Goal: Contribute content: Contribute content

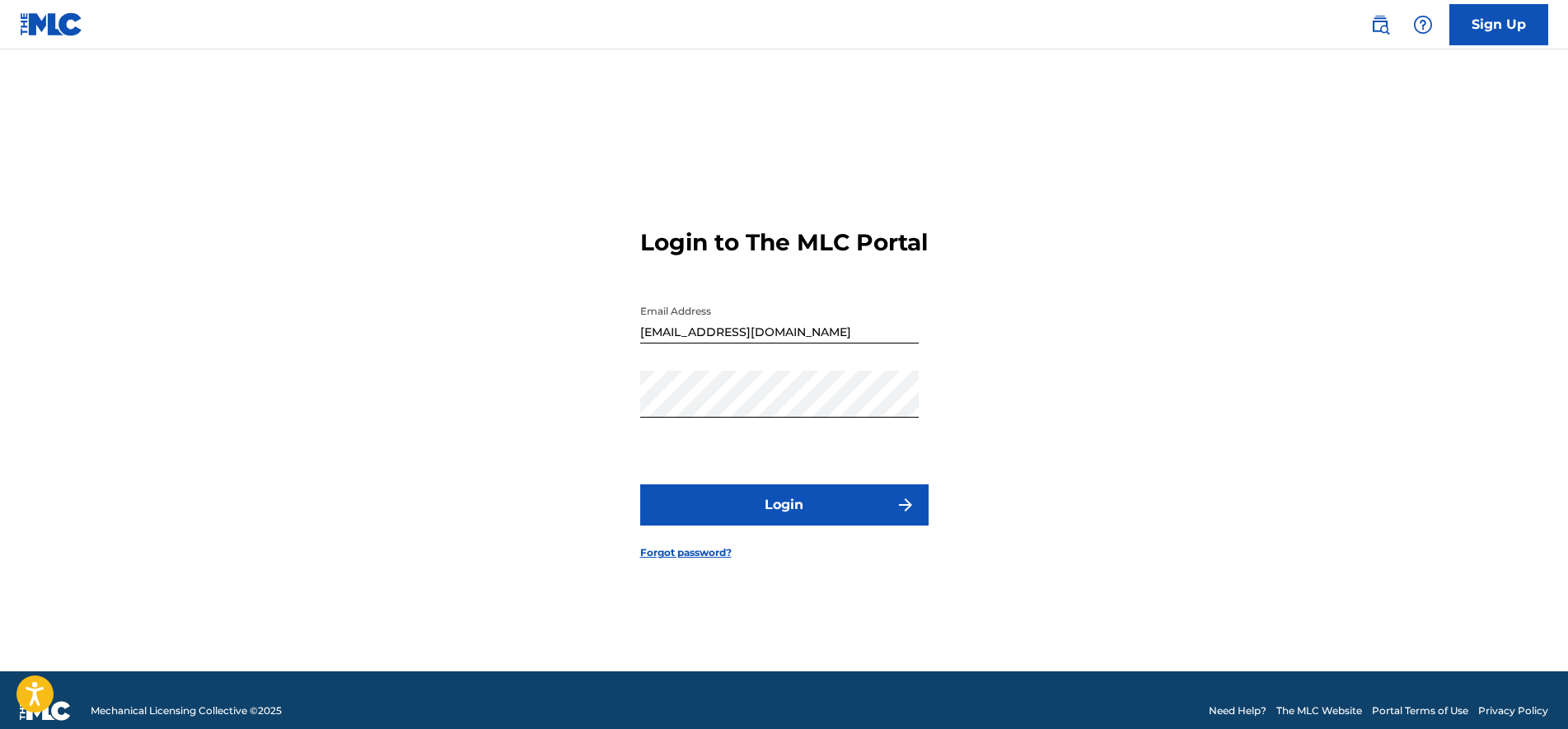
click at [780, 526] on button "Login" at bounding box center [784, 505] width 289 height 42
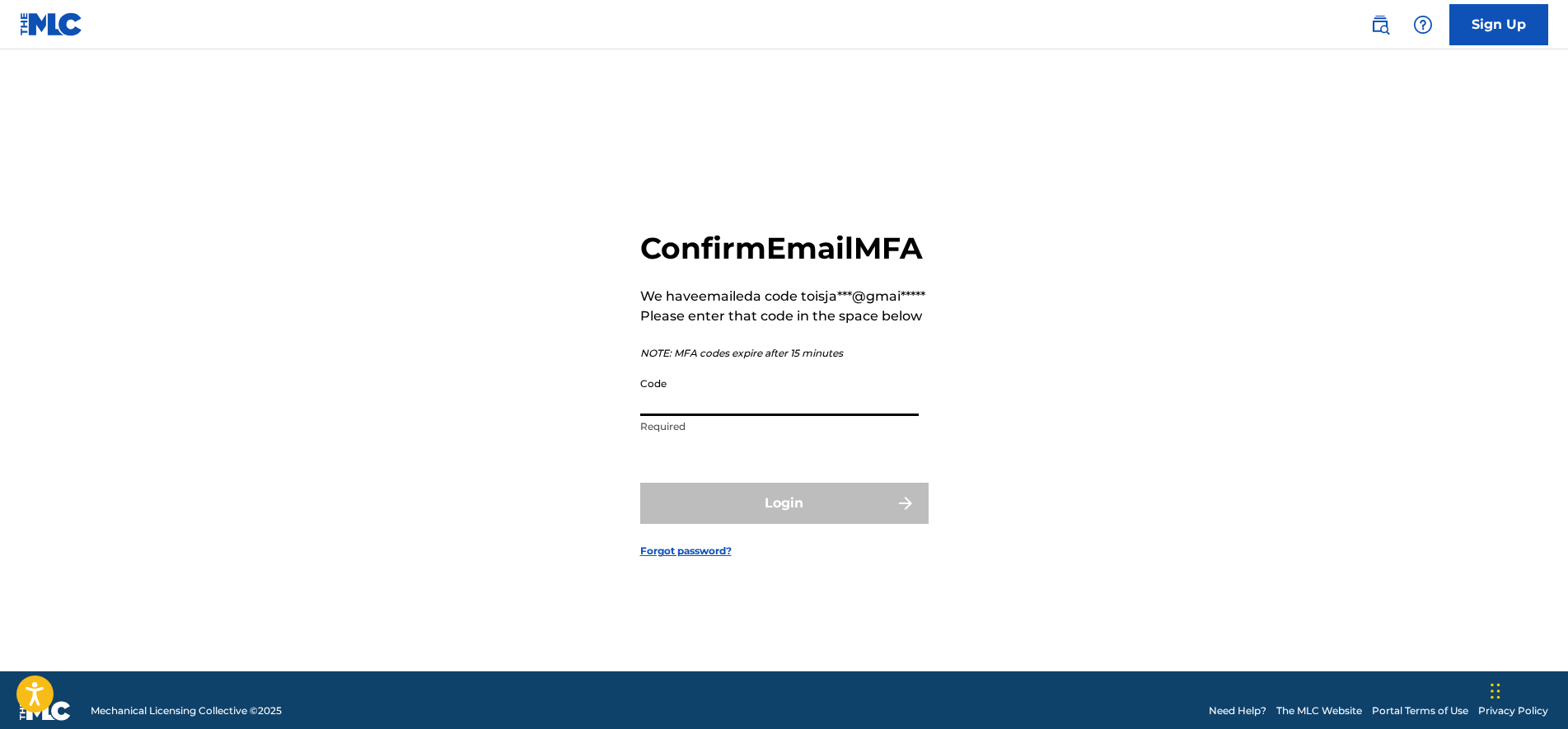
click at [764, 416] on input "Code" at bounding box center [779, 393] width 279 height 47
paste input "703591"
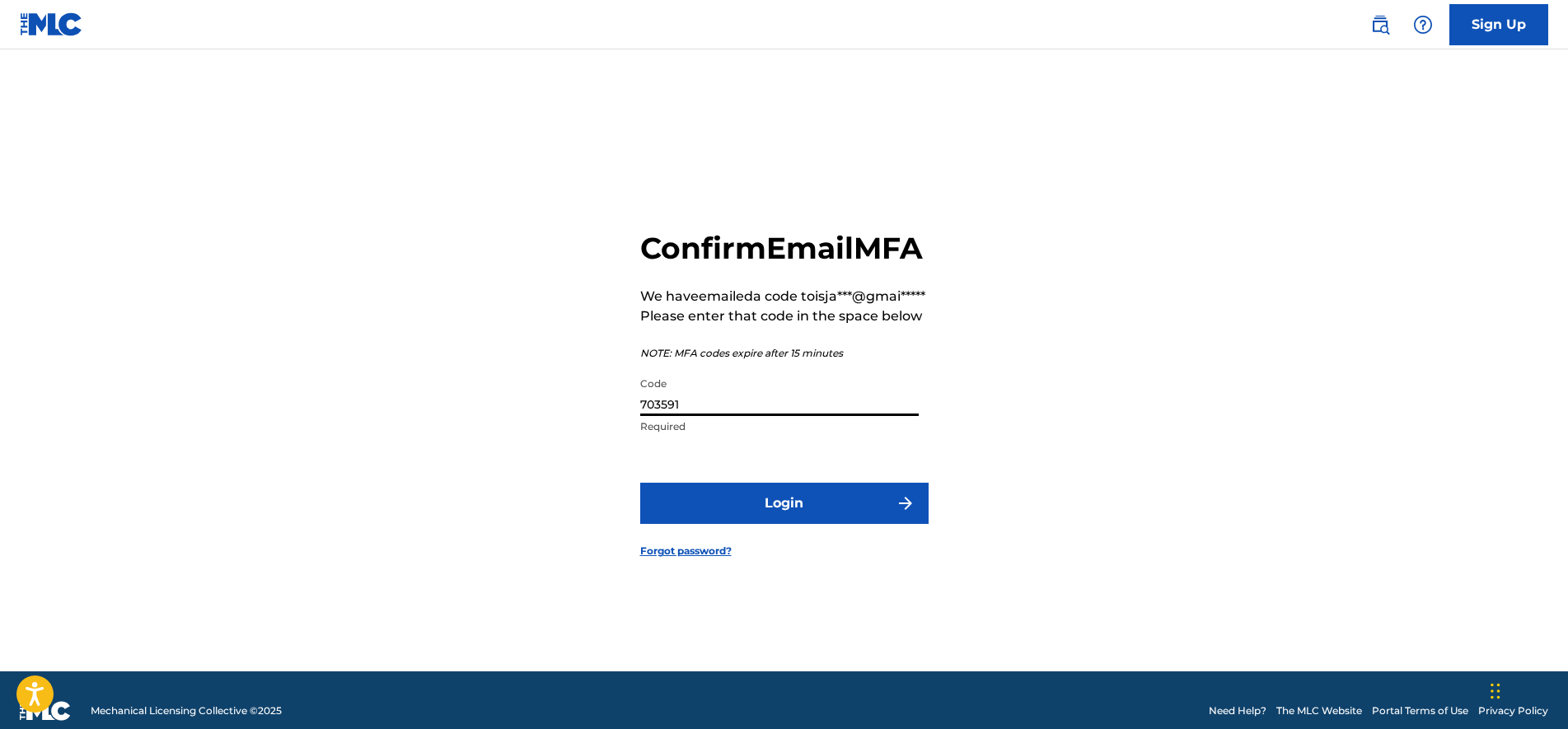
type input "703591"
click at [779, 520] on button "Login" at bounding box center [784, 503] width 289 height 42
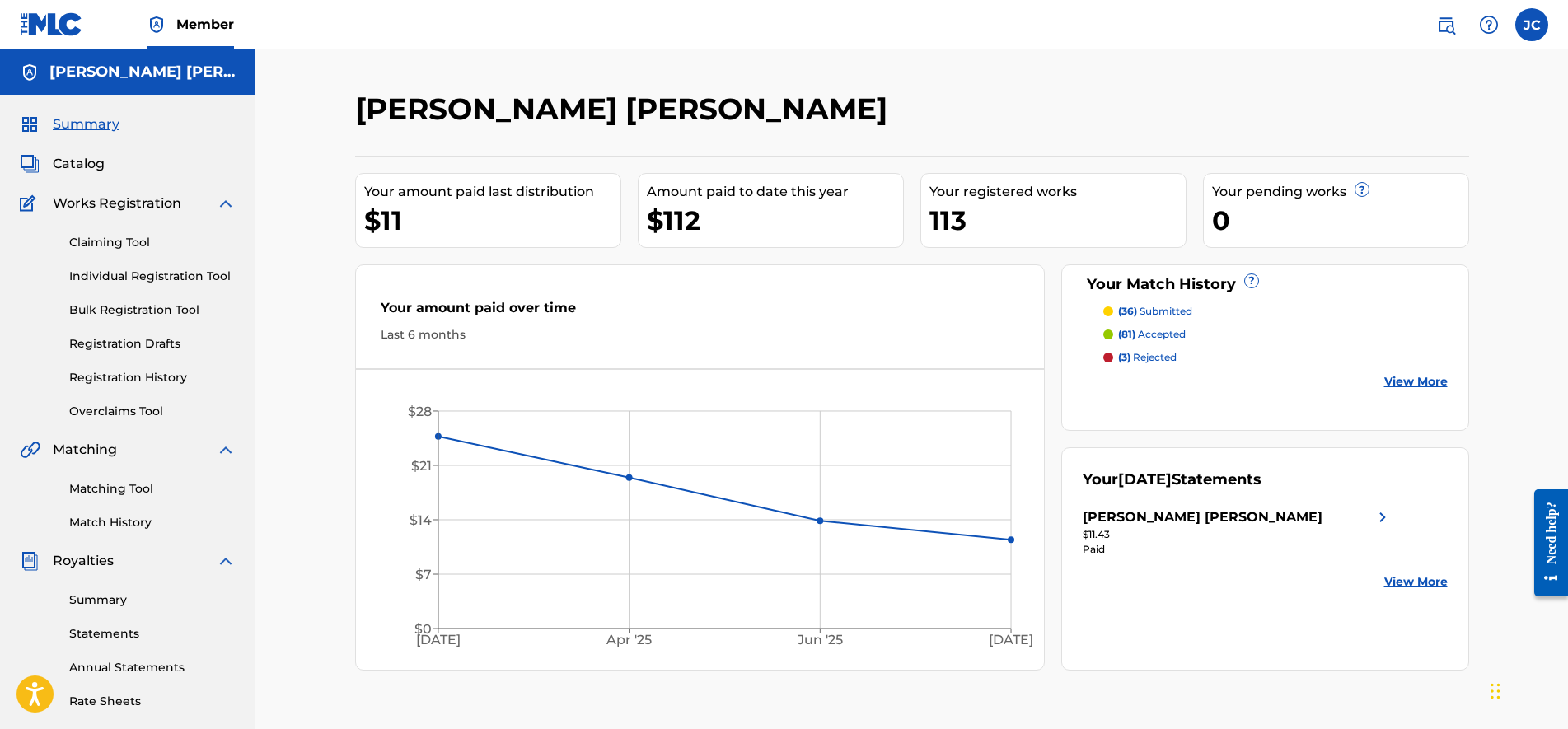
click at [98, 123] on span "Summary" at bounding box center [86, 125] width 67 height 20
click at [102, 162] on span "Catalog" at bounding box center [78, 164] width 52 height 20
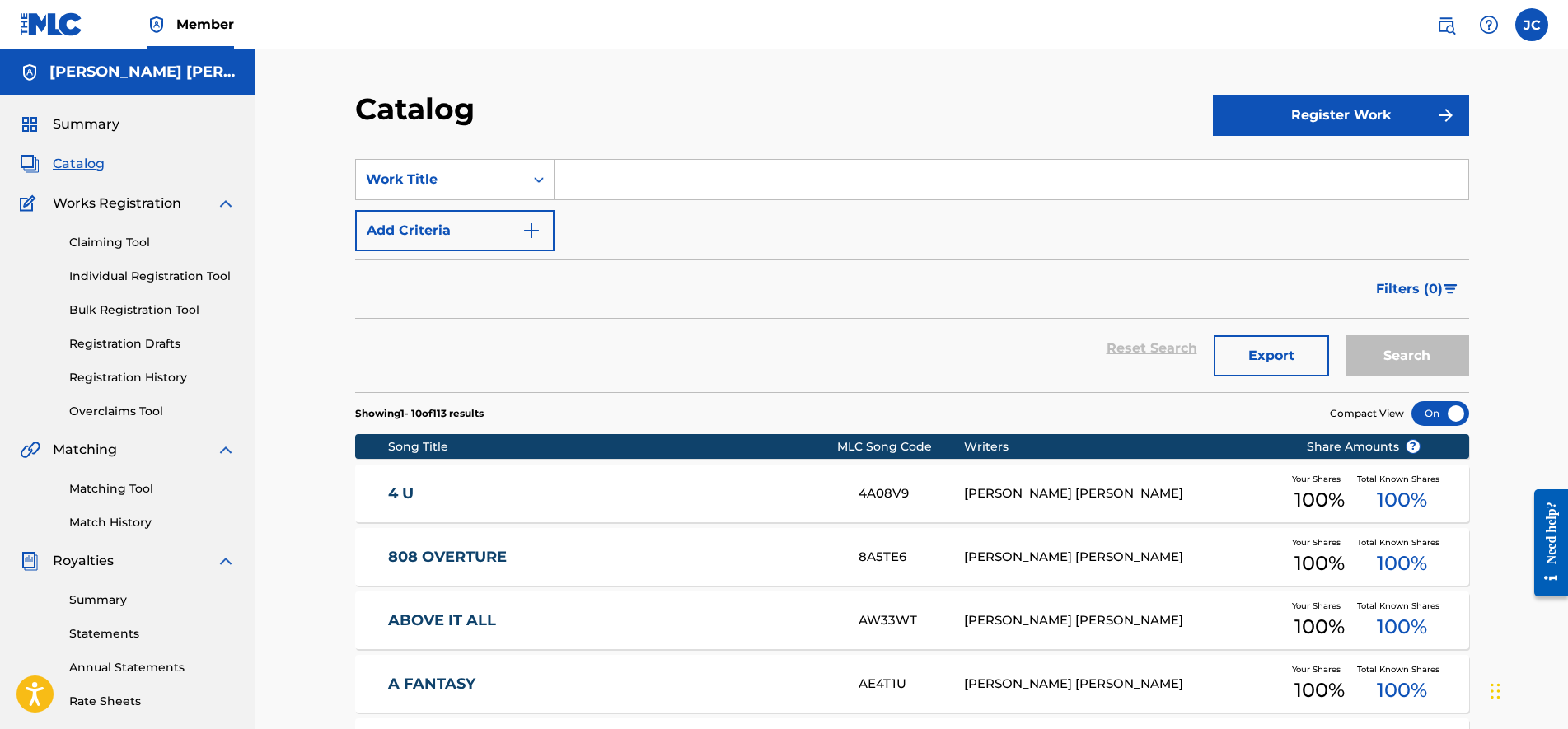
click at [1307, 116] on button "Register Work" at bounding box center [1341, 116] width 256 height 42
click at [1288, 176] on link "Individual" at bounding box center [1341, 169] width 256 height 40
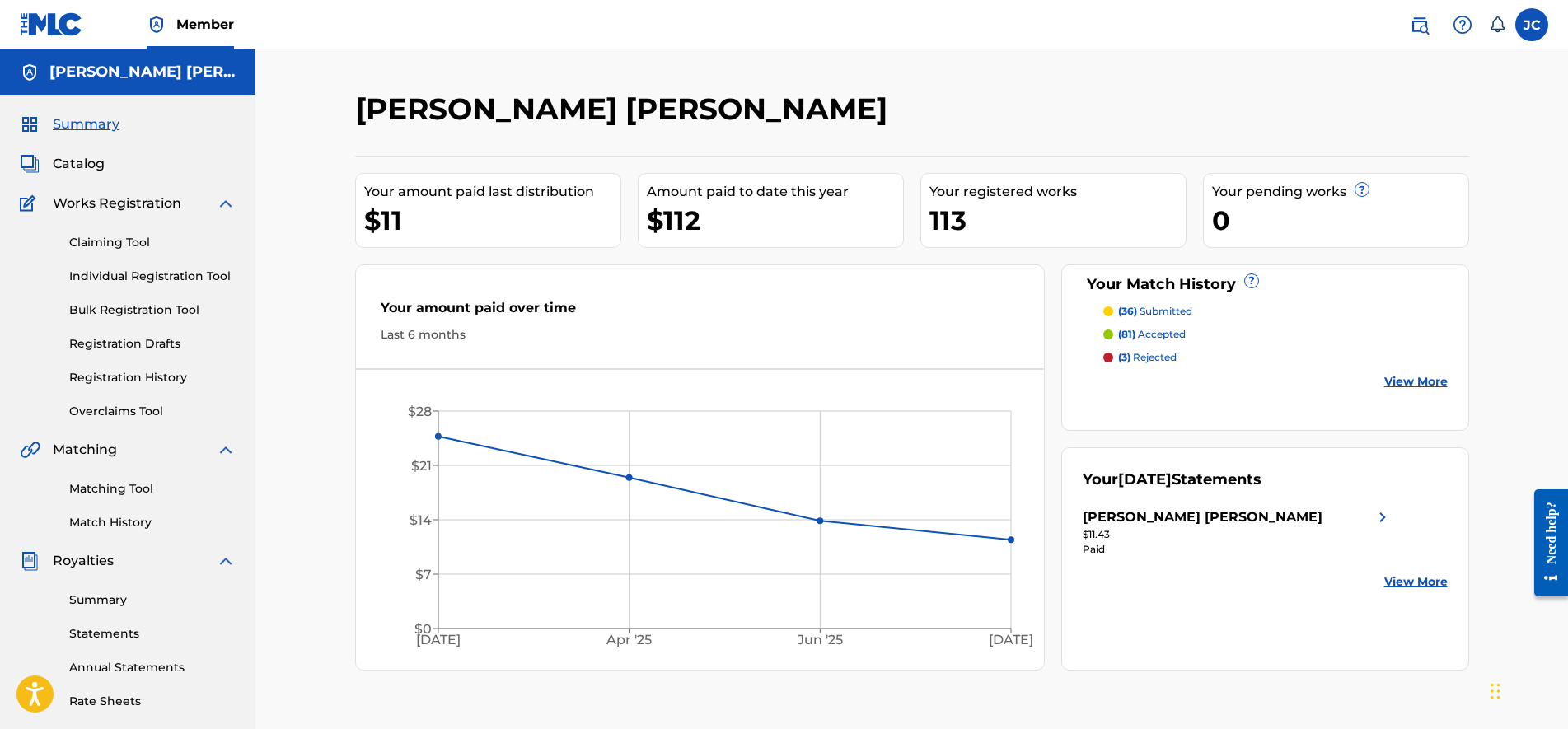
click at [91, 156] on span "Catalog" at bounding box center [78, 164] width 52 height 20
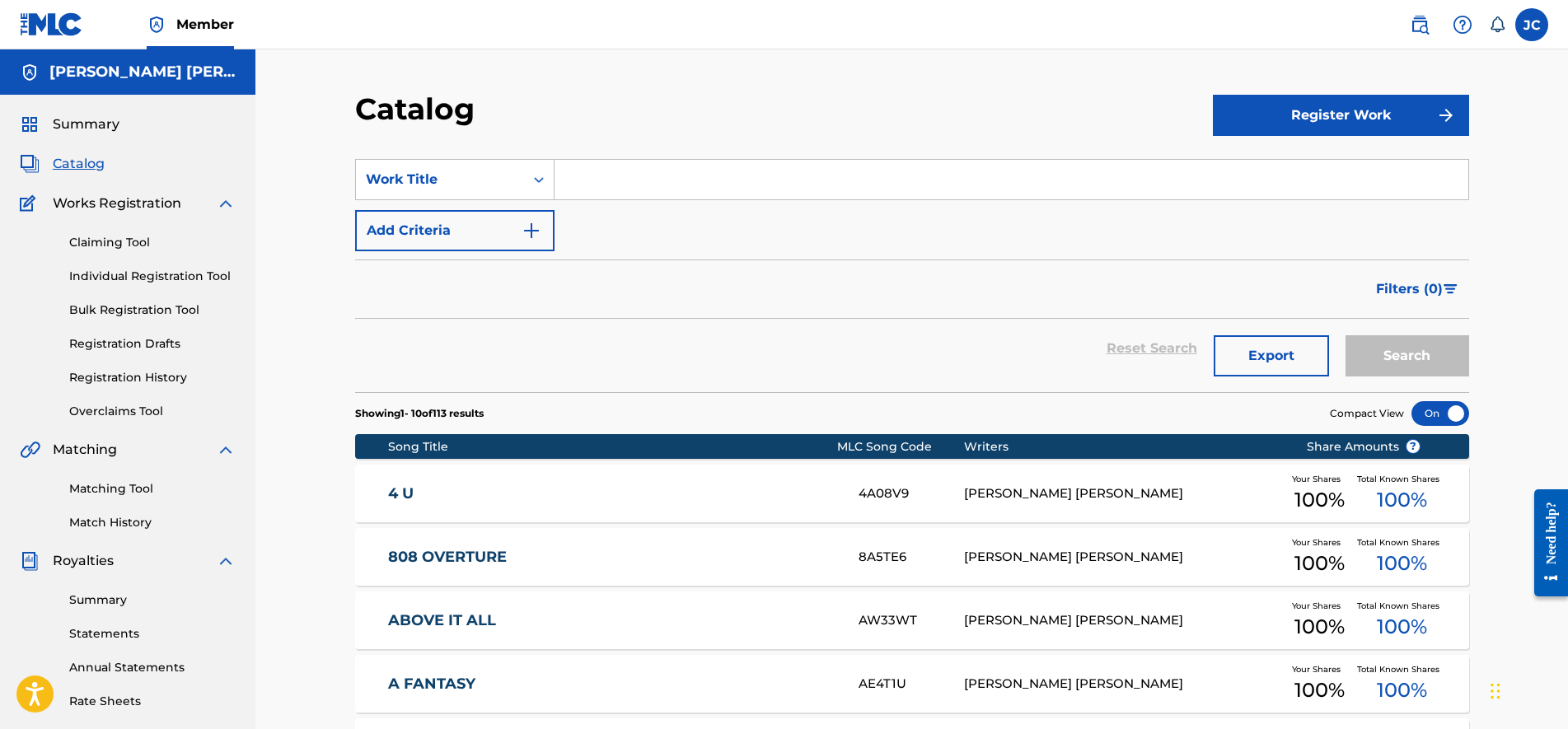
click at [1320, 129] on button "Register Work" at bounding box center [1341, 116] width 256 height 42
click at [1282, 170] on link "Individual" at bounding box center [1341, 169] width 256 height 40
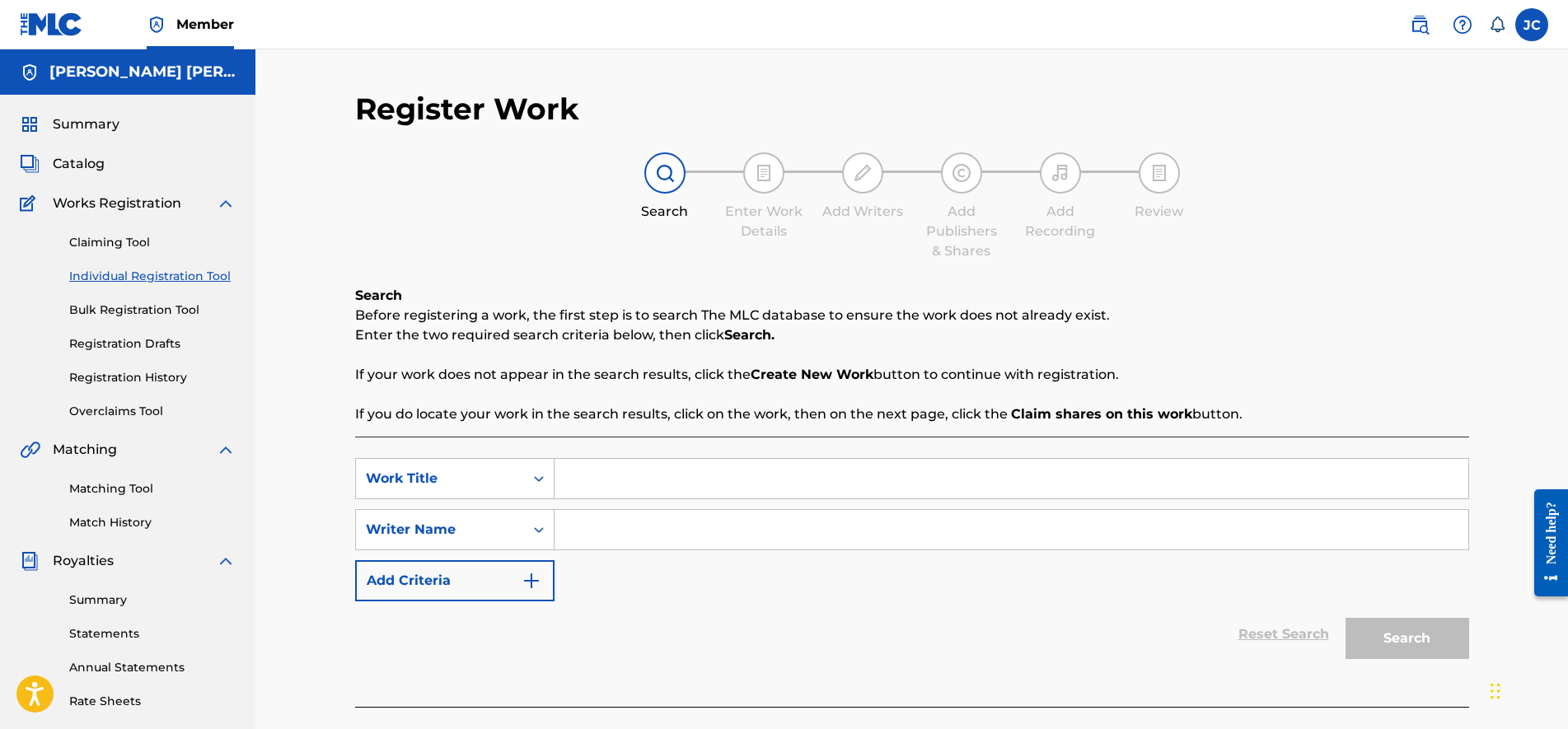
click at [710, 474] on input "Search Form" at bounding box center [1011, 479] width 914 height 40
type input "Dreamscape"
click at [727, 529] on input "Search Form" at bounding box center [1011, 530] width 914 height 40
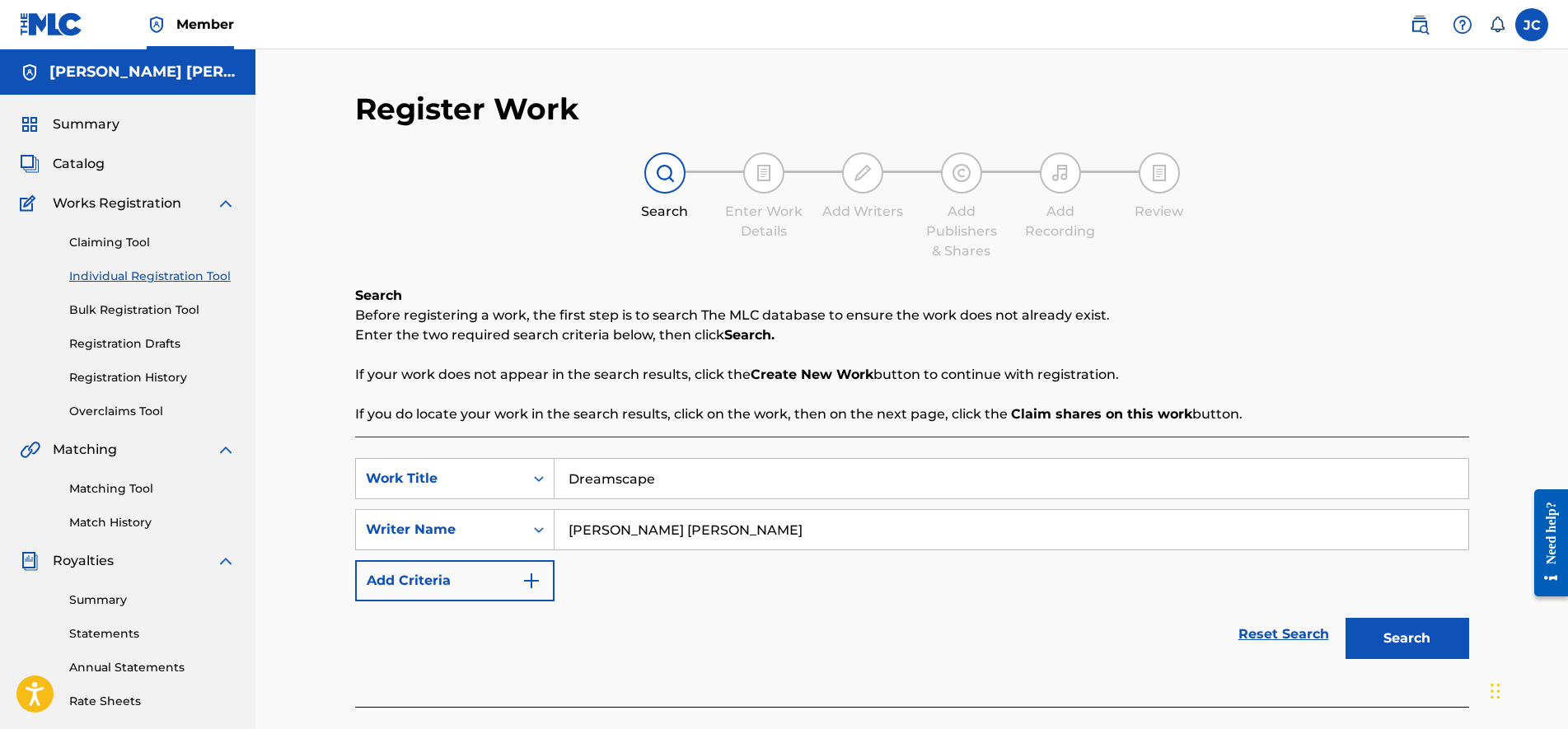
type input "[PERSON_NAME] [PERSON_NAME]"
click at [1392, 629] on button "Search" at bounding box center [1407, 639] width 124 height 42
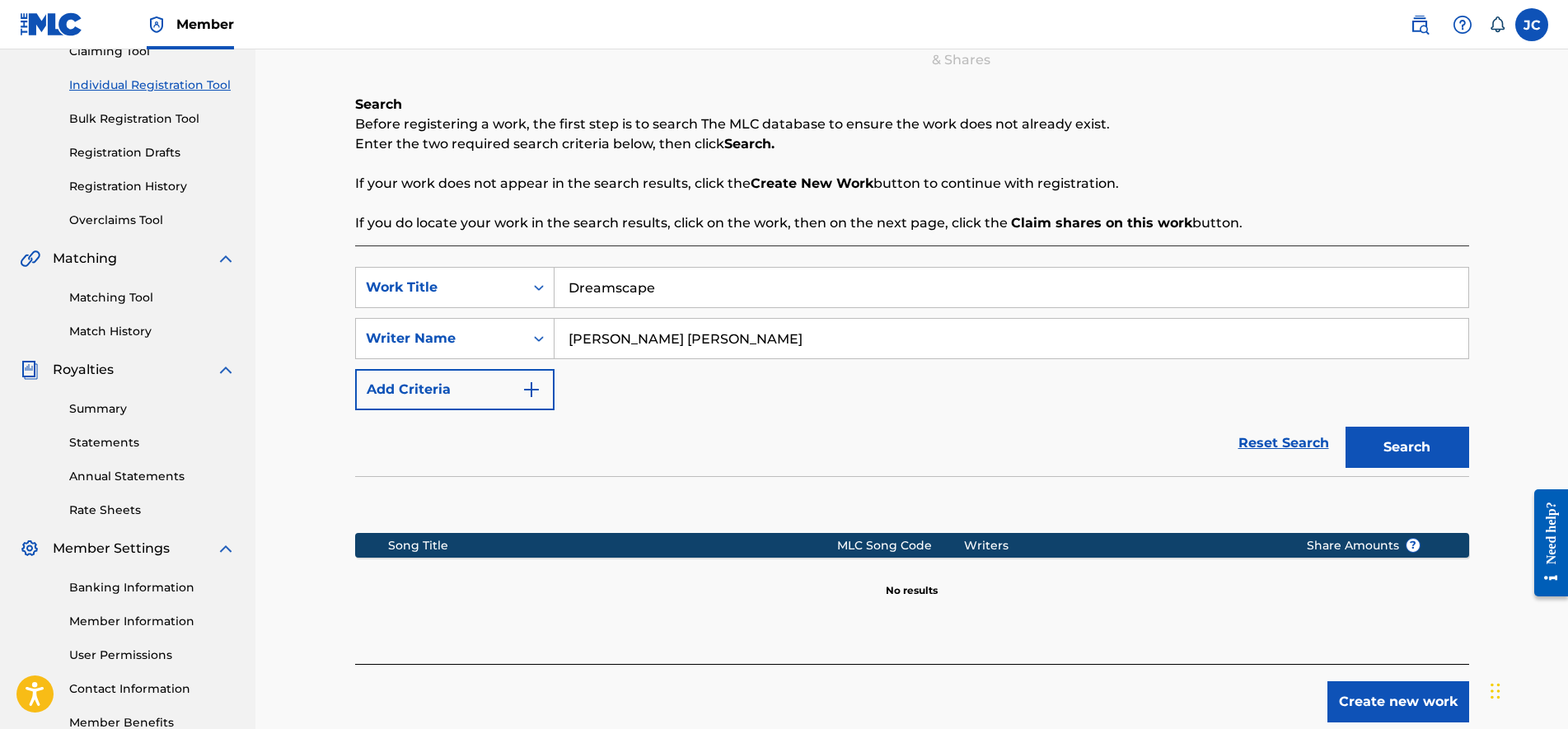
drag, startPoint x: 844, startPoint y: 343, endPoint x: 848, endPoint y: 451, distance: 108.1
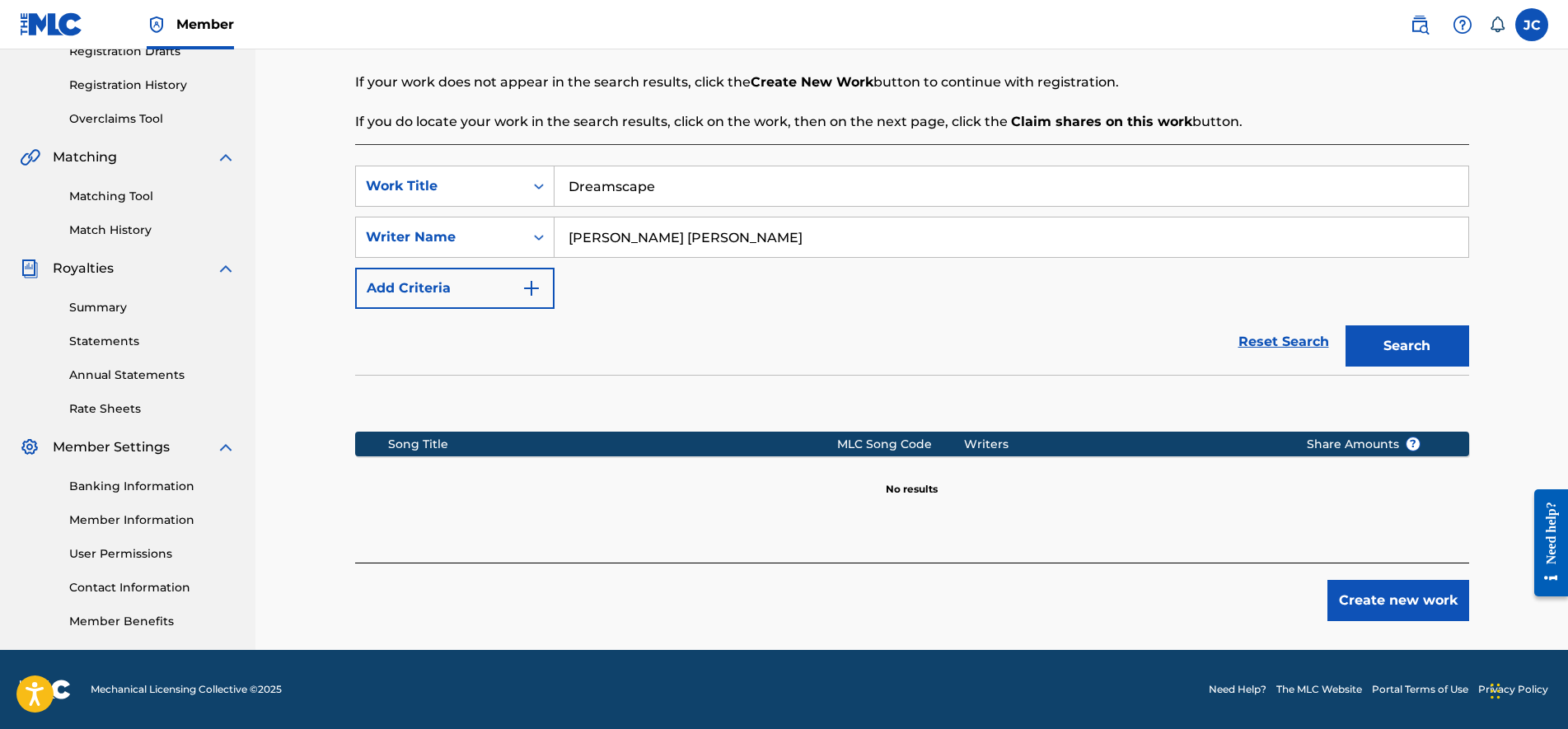
click at [1383, 608] on button "Create new work" at bounding box center [1398, 601] width 141 height 42
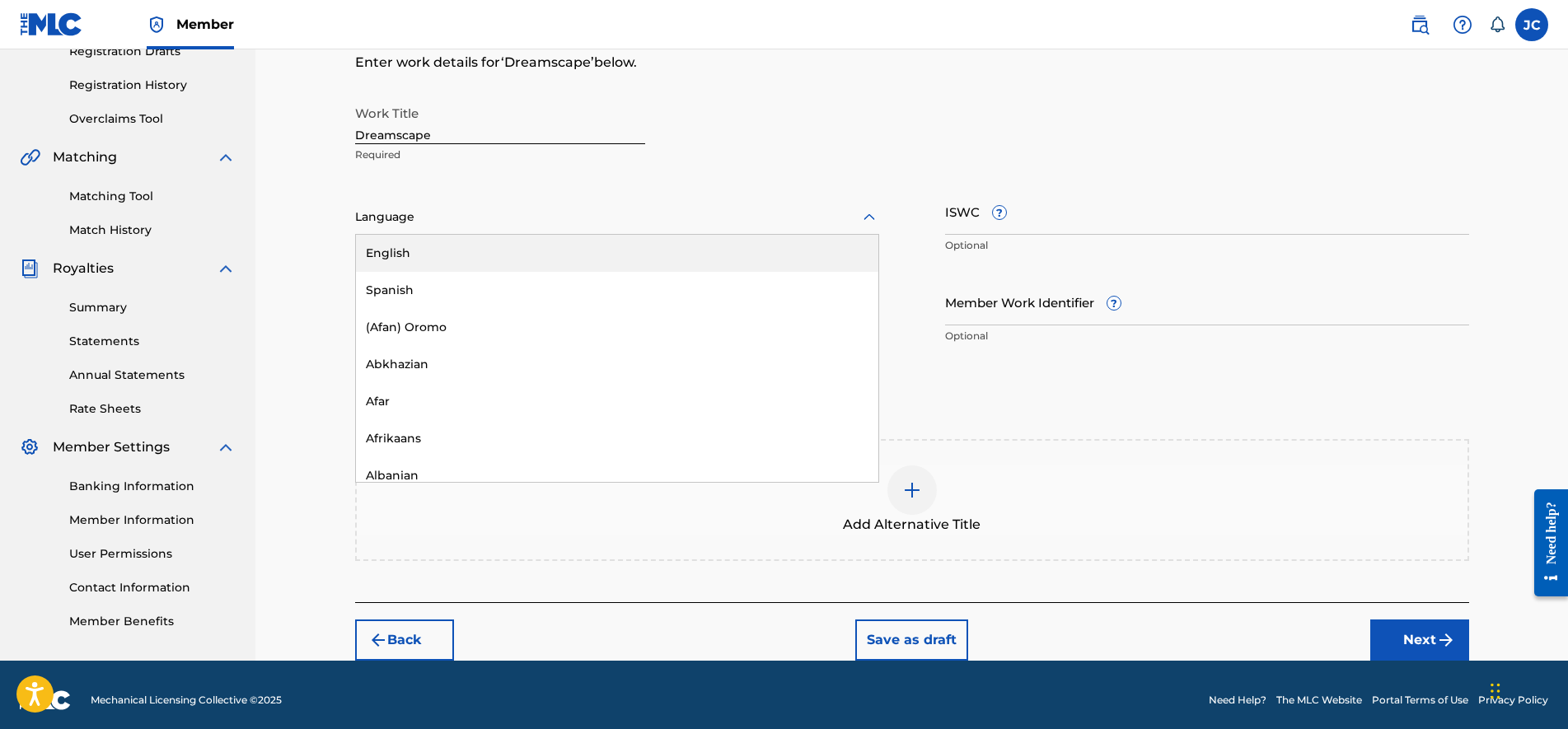
click at [741, 217] on div at bounding box center [618, 217] width 524 height 21
click at [702, 261] on div "English" at bounding box center [618, 253] width 523 height 37
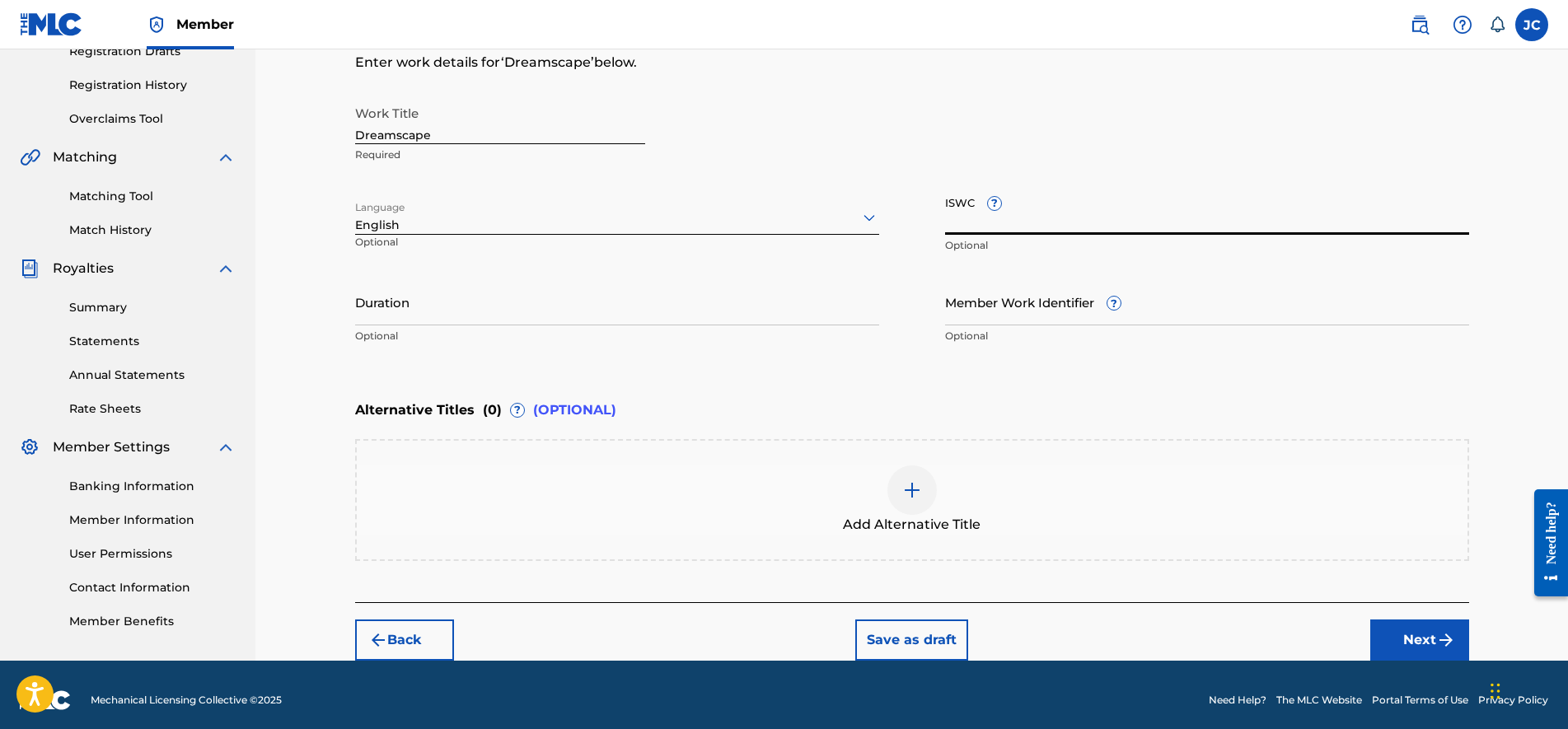
click at [959, 216] on input "ISWC ?" at bounding box center [1208, 211] width 524 height 47
paste input "T-334.440.841-5"
type input "T-334.440.841-5"
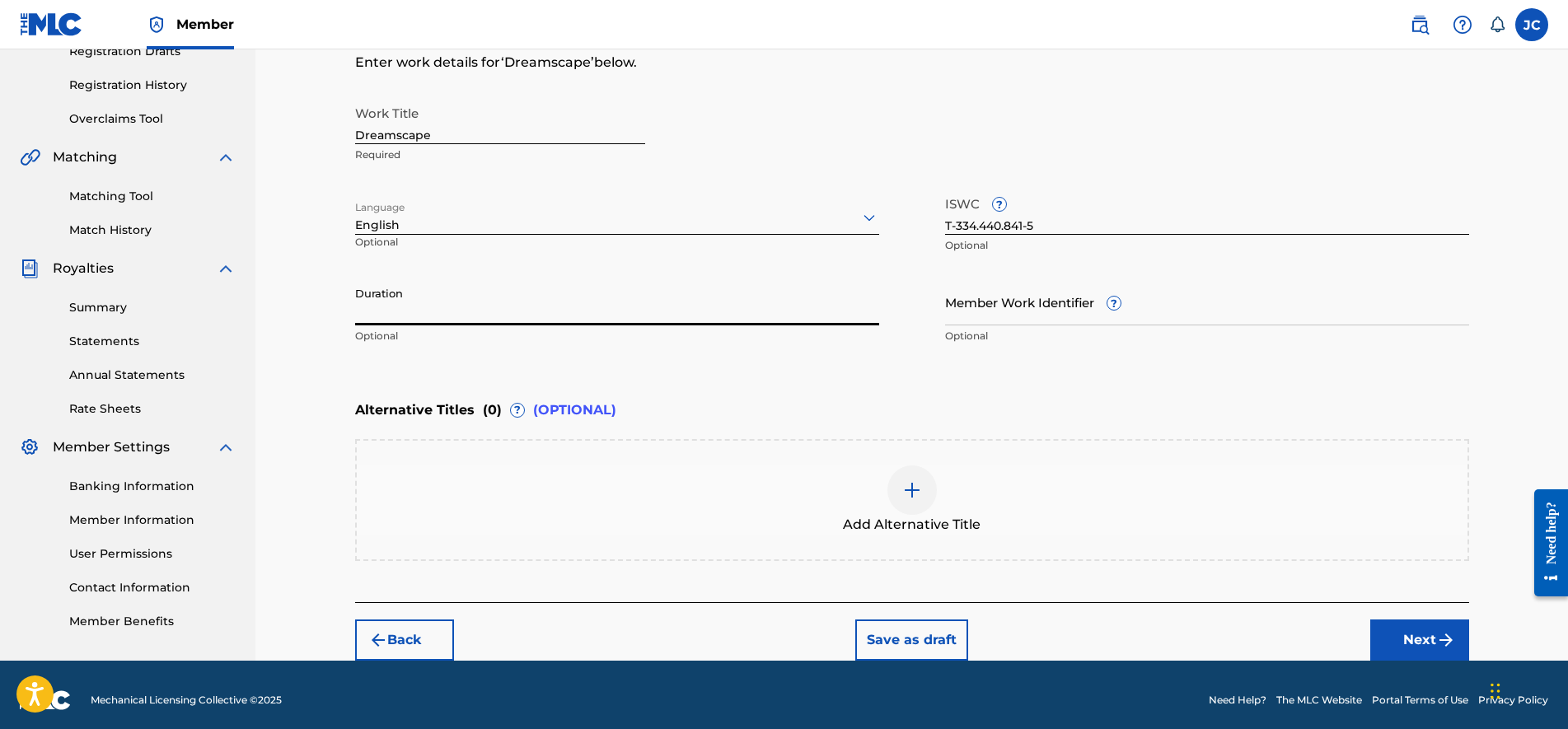
click at [771, 320] on input "Duration" at bounding box center [618, 302] width 524 height 47
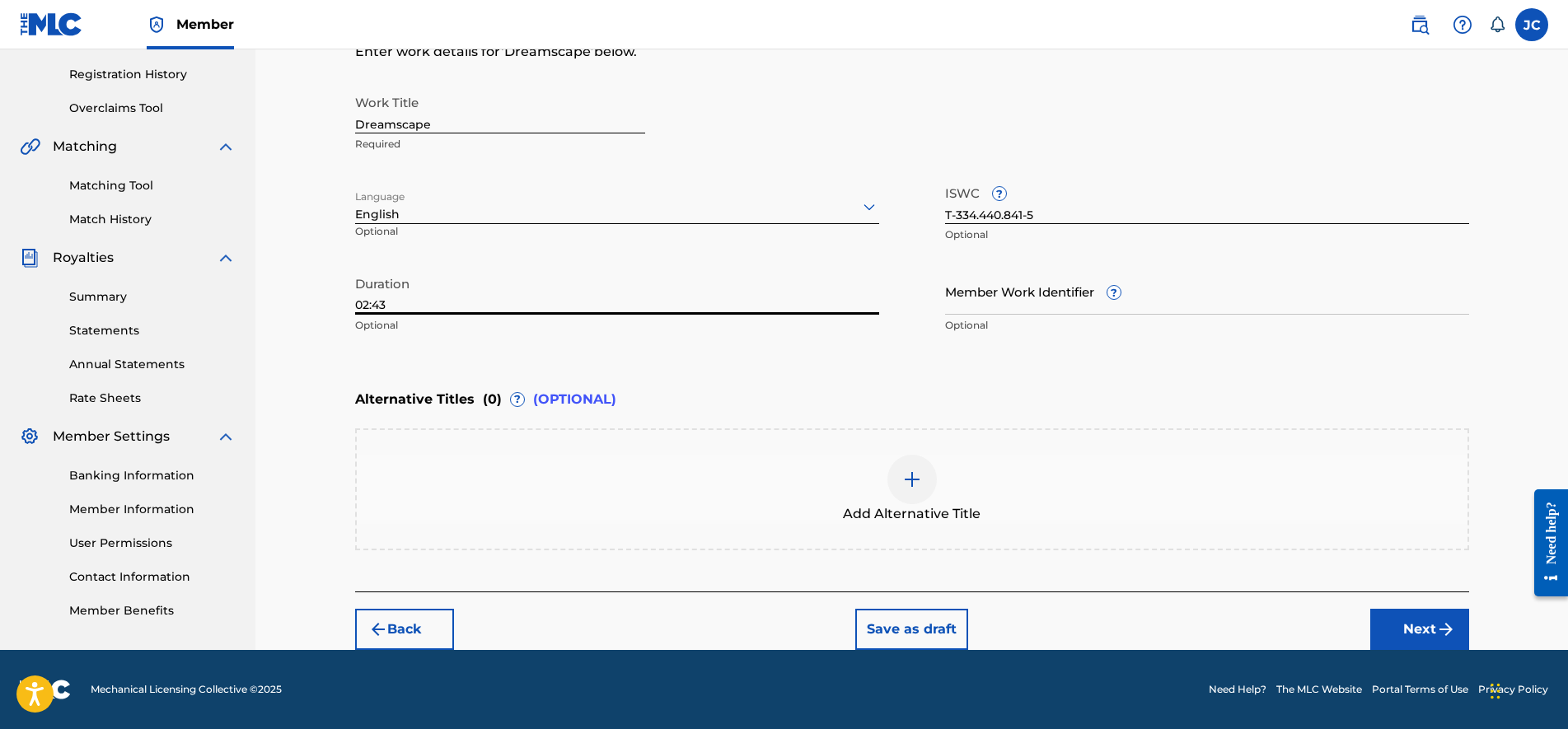
scroll to position [97, 0]
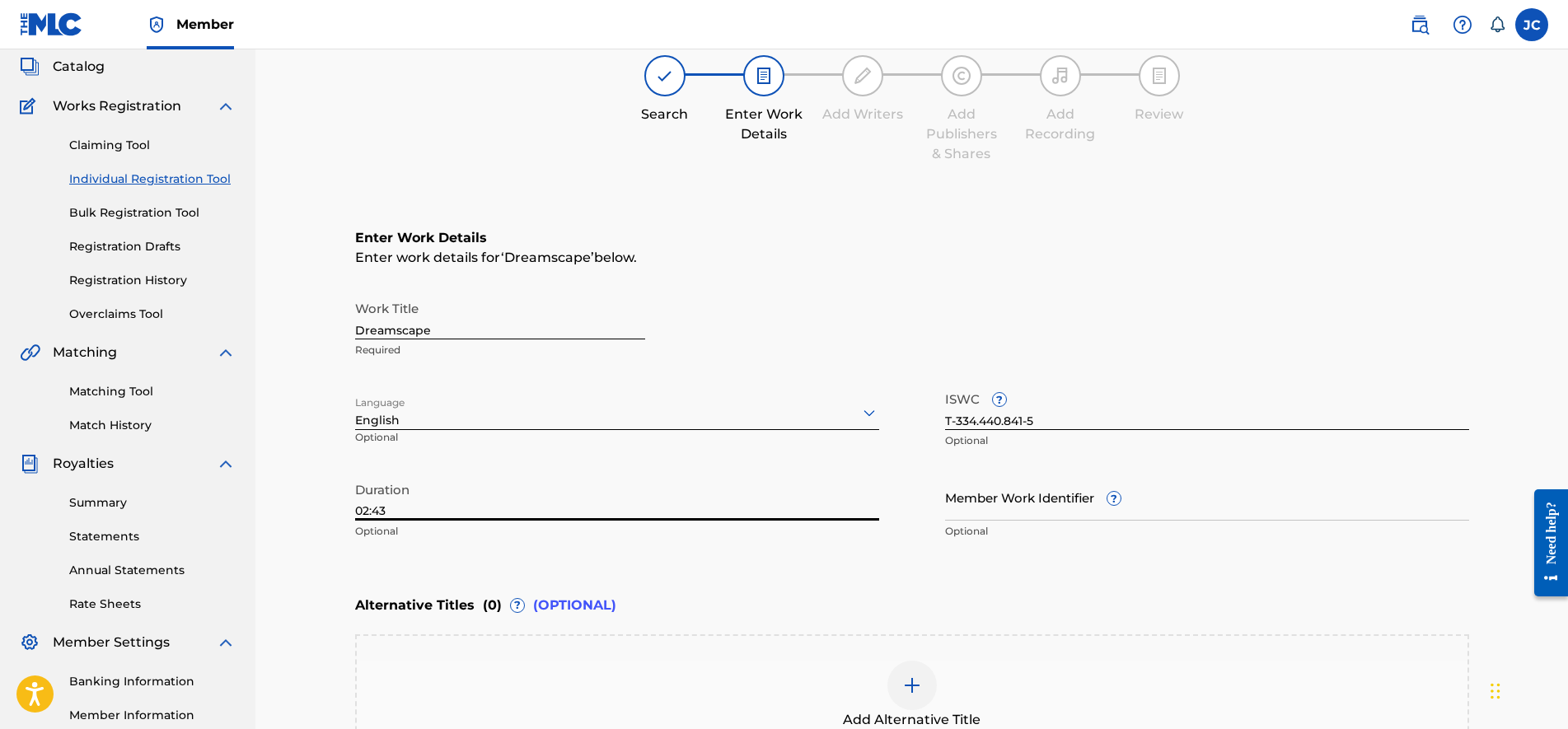
type input "02:43"
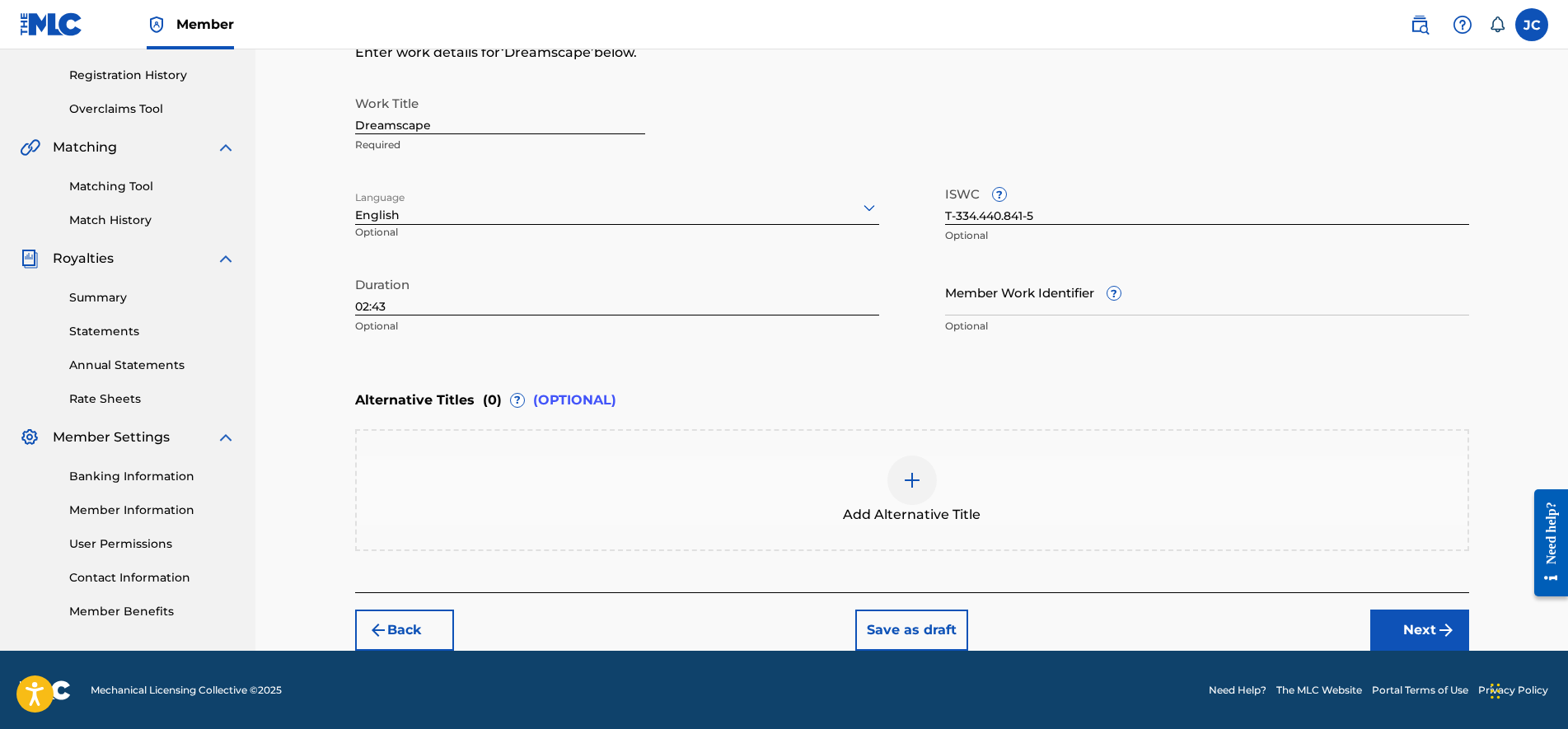
scroll to position [303, 0]
drag, startPoint x: 894, startPoint y: 314, endPoint x: 903, endPoint y: 386, distance: 72.6
click at [1430, 622] on button "Next" at bounding box center [1420, 630] width 99 height 42
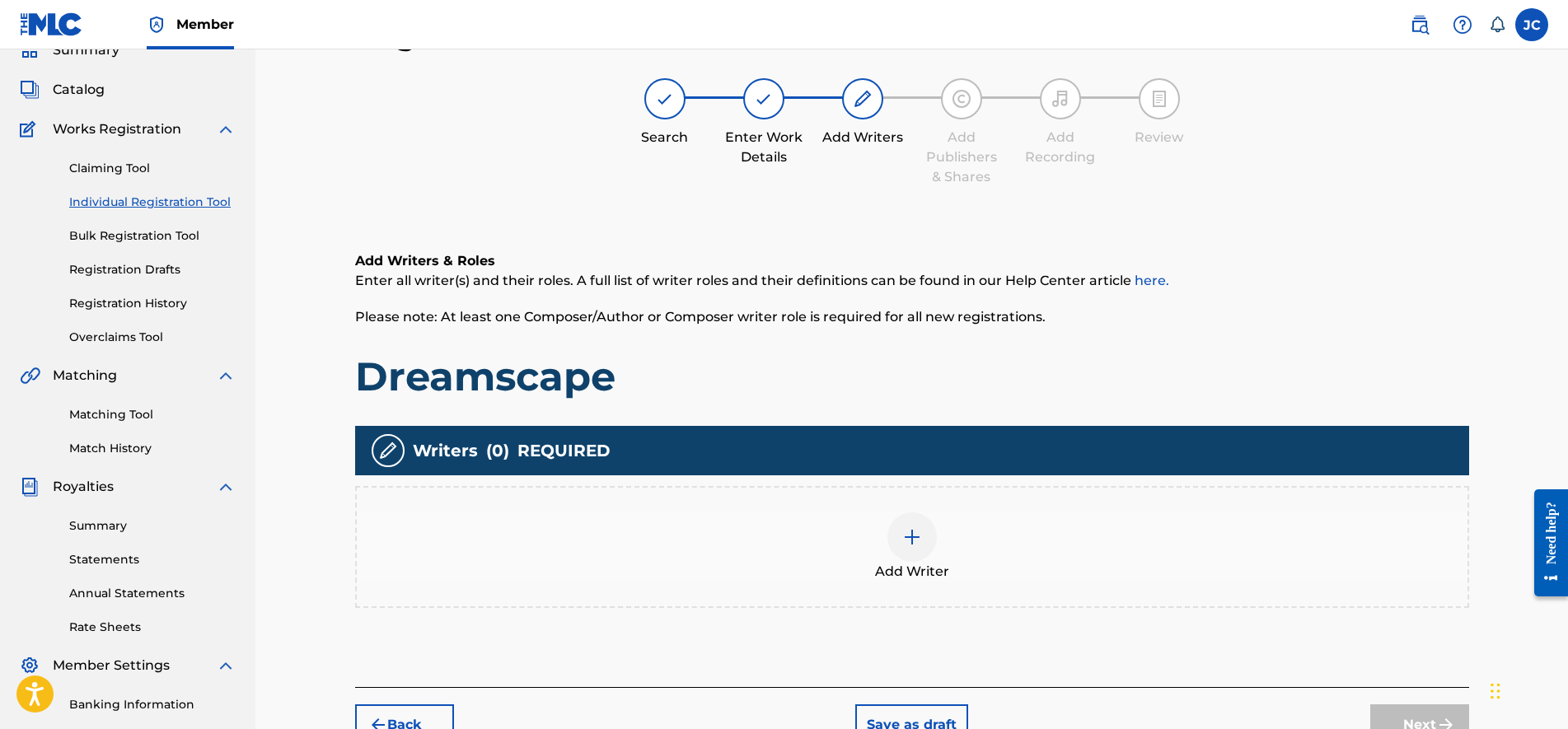
click at [927, 550] on div at bounding box center [911, 537] width 49 height 49
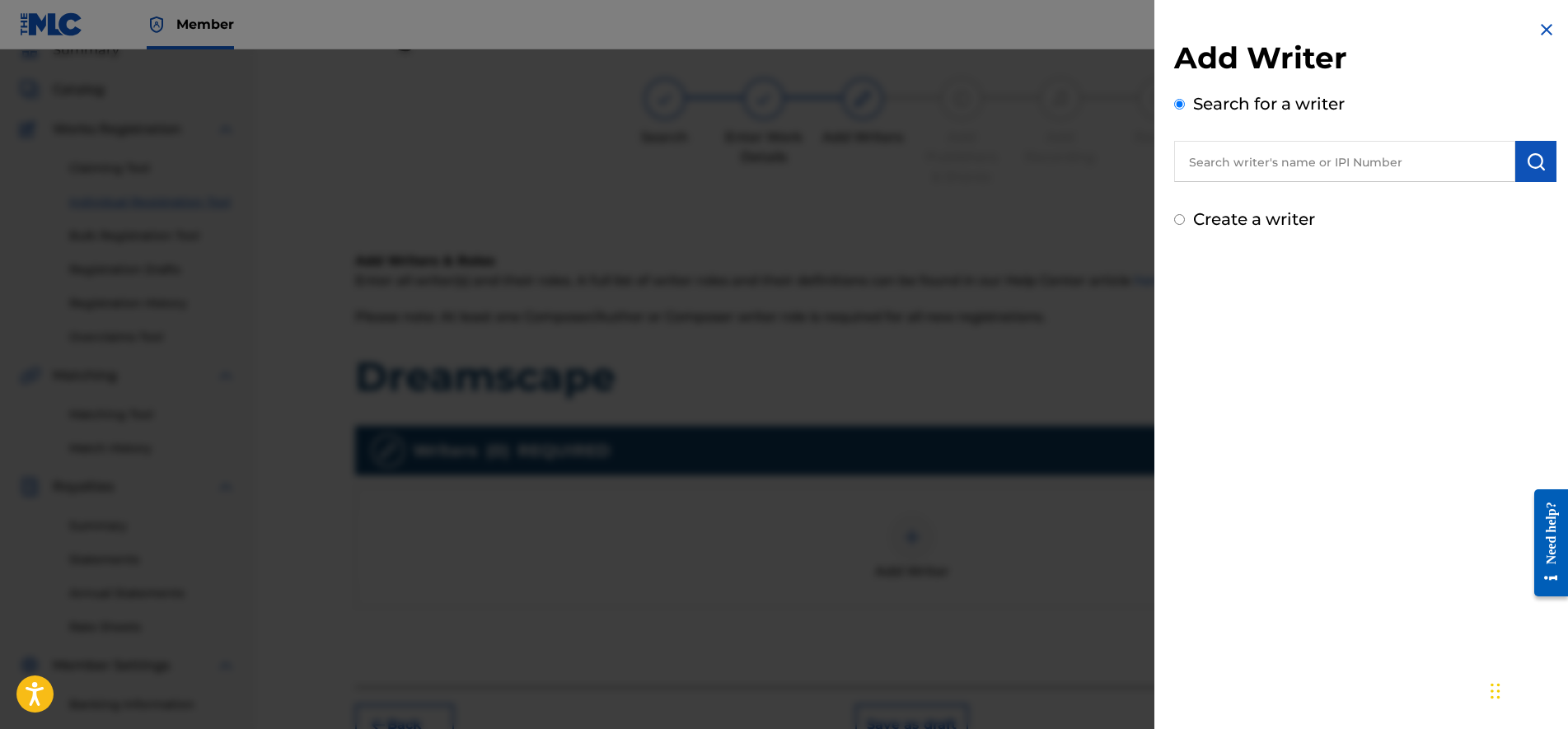
click at [1289, 169] on input "text" at bounding box center [1345, 161] width 341 height 42
type input "[PERSON_NAME]"
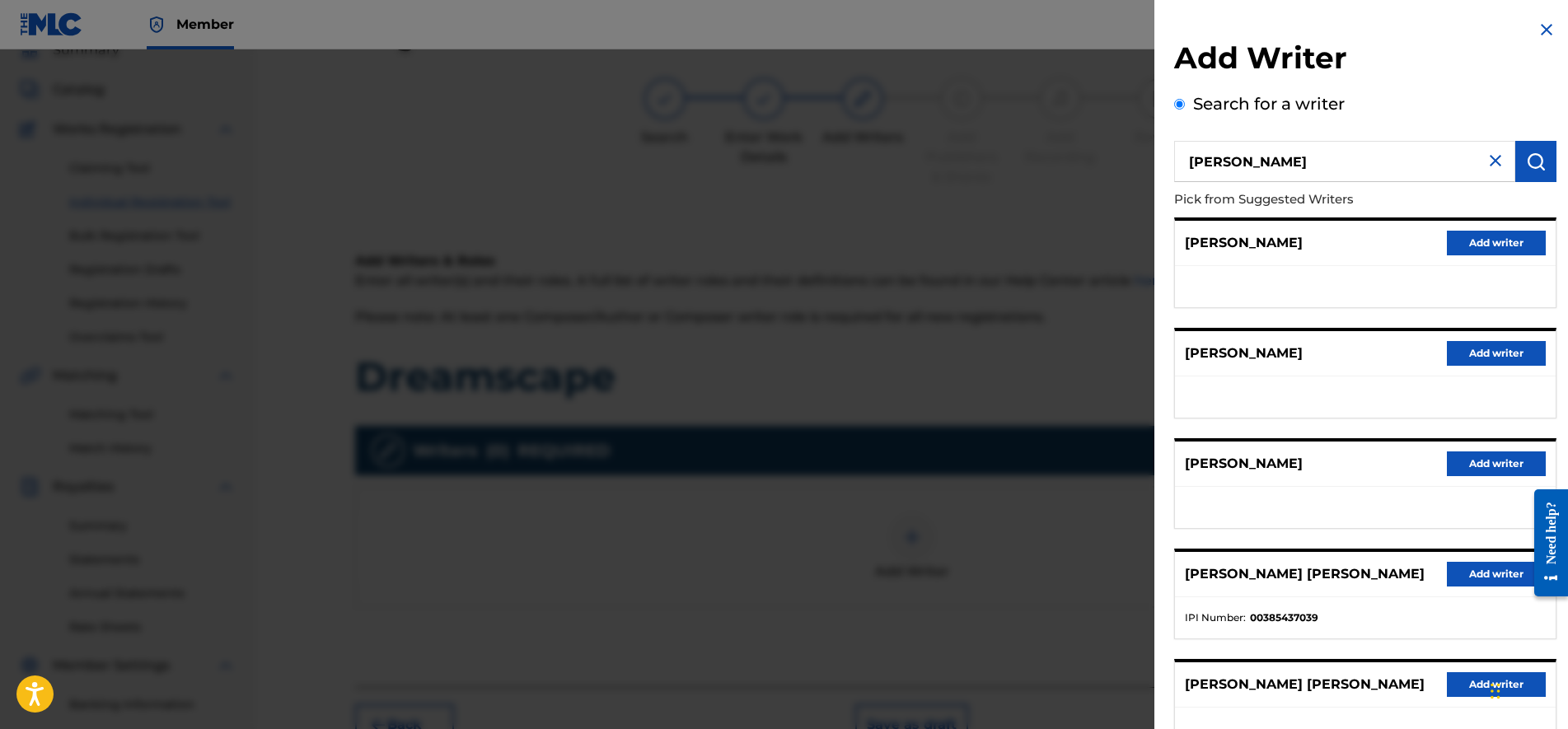
scroll to position [125, 0]
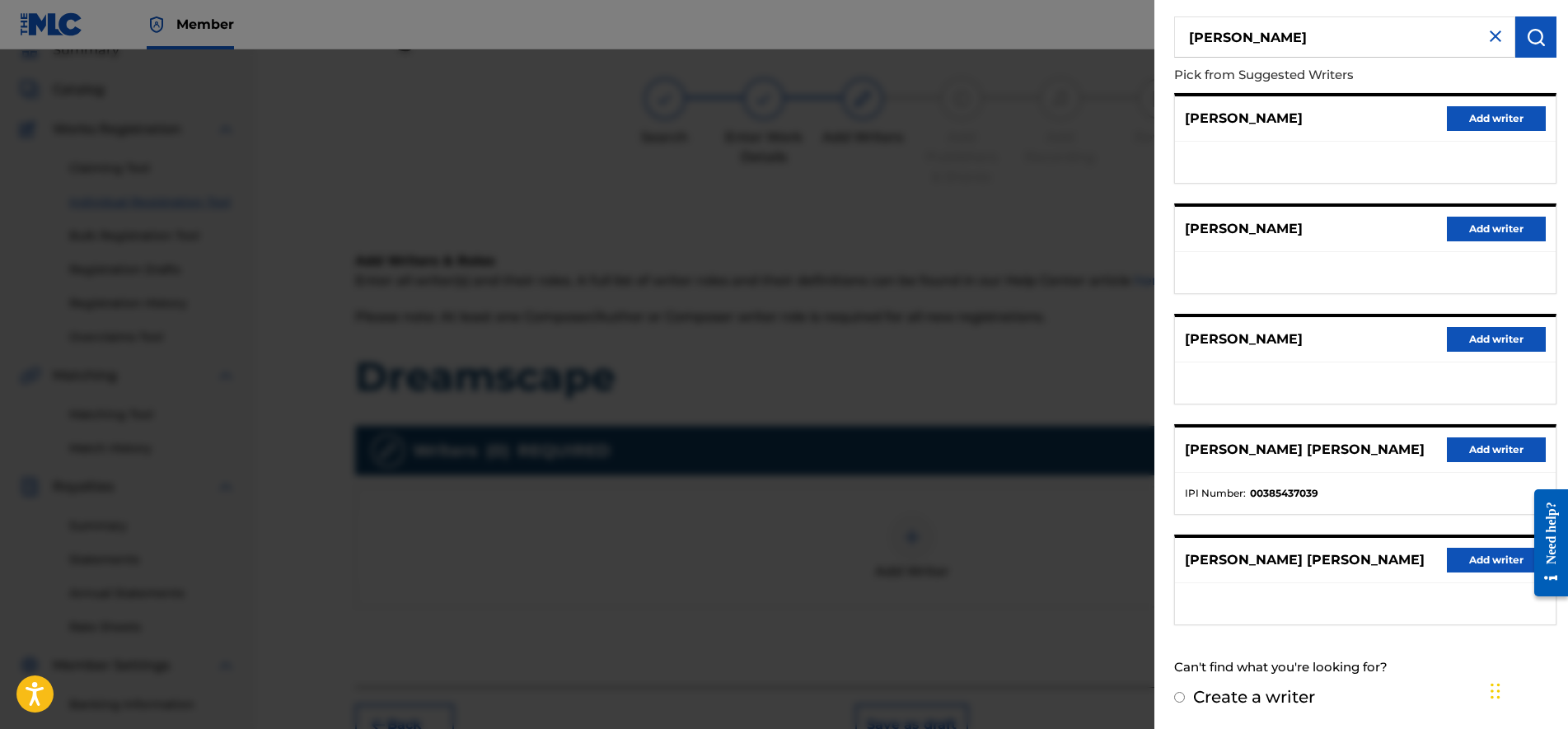
click at [1477, 451] on button "Add writer" at bounding box center [1496, 450] width 99 height 25
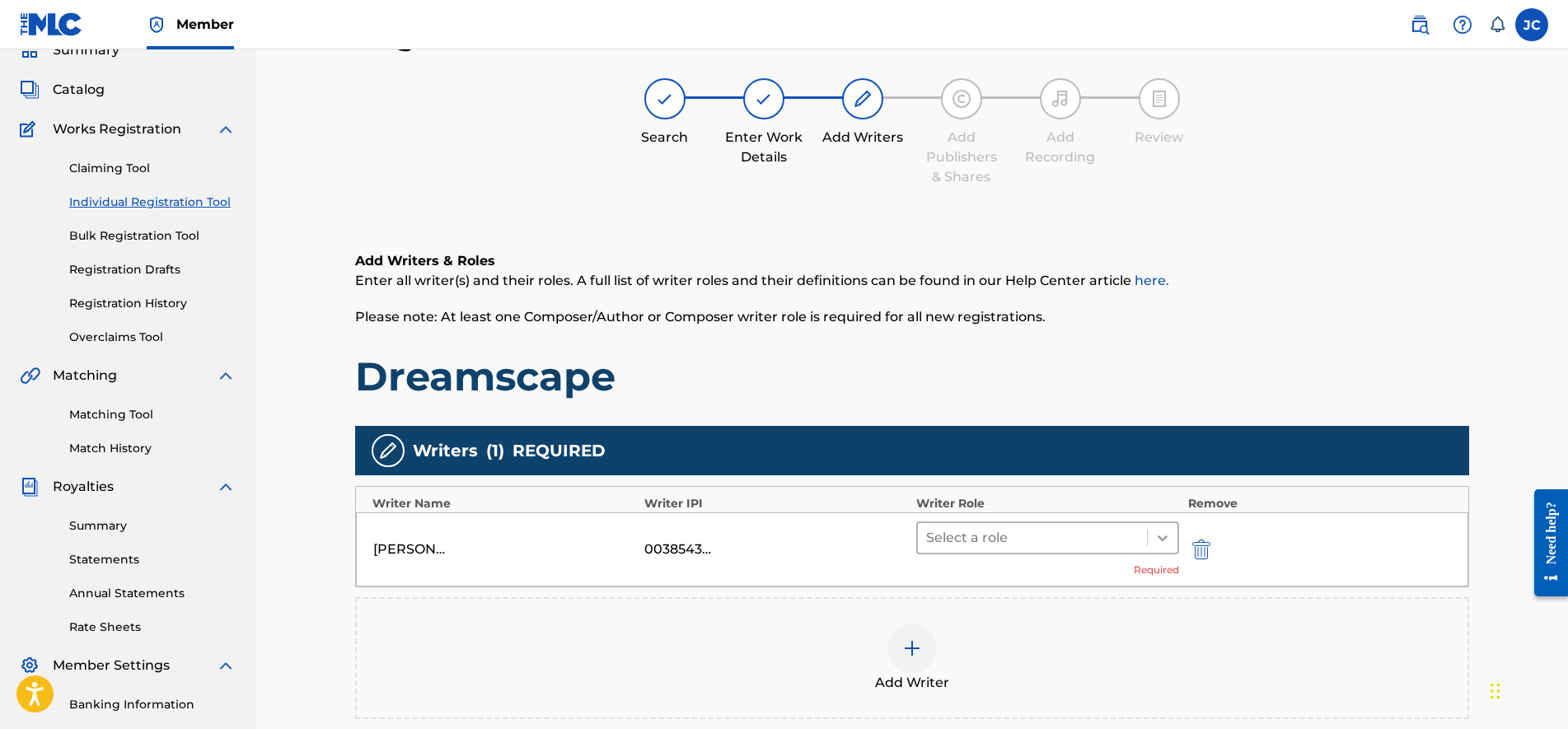
click at [1164, 533] on icon at bounding box center [1163, 538] width 17 height 17
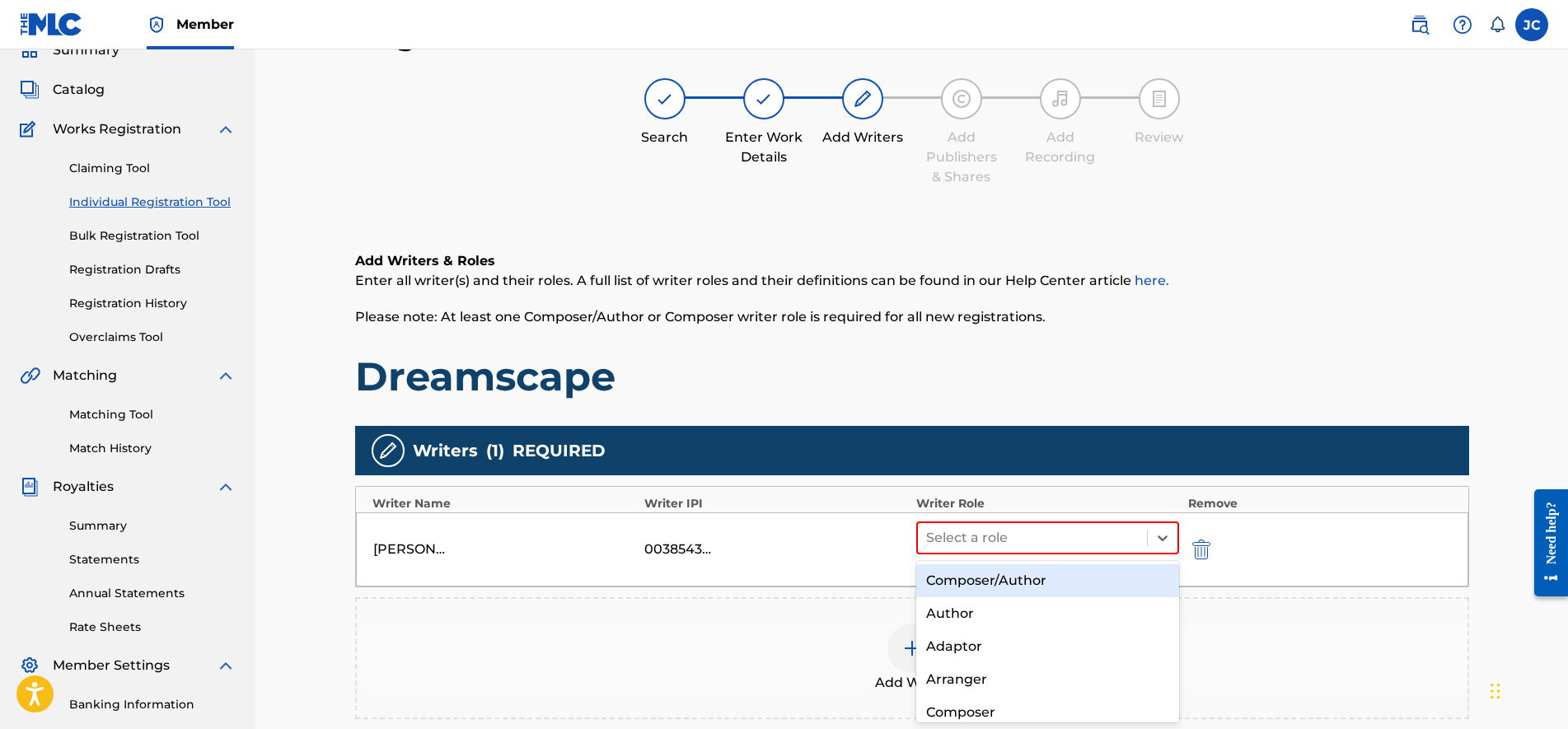
click at [1104, 582] on div "Composer/Author" at bounding box center [1048, 581] width 264 height 33
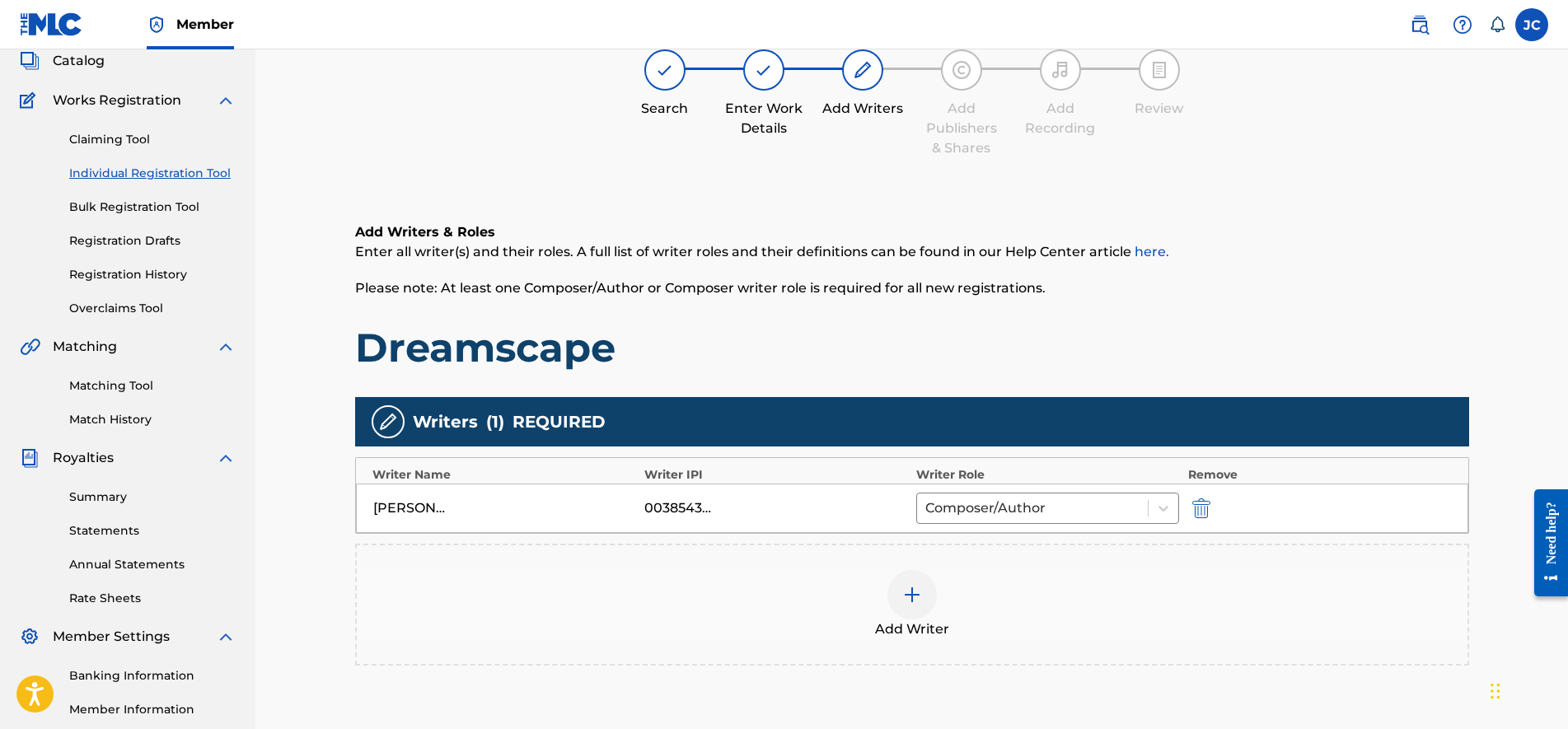
scroll to position [292, 0]
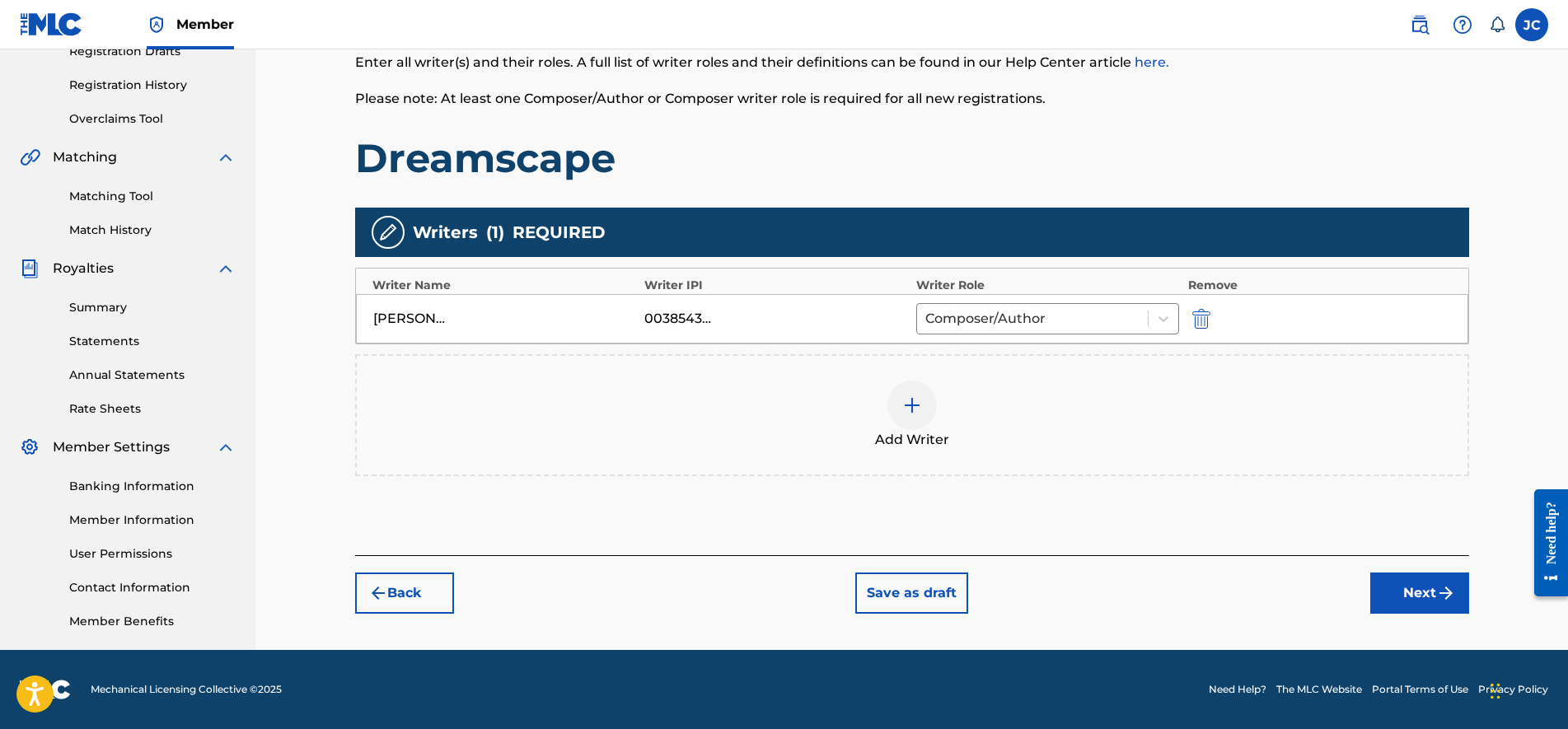
click at [1426, 597] on button "Next" at bounding box center [1420, 593] width 99 height 42
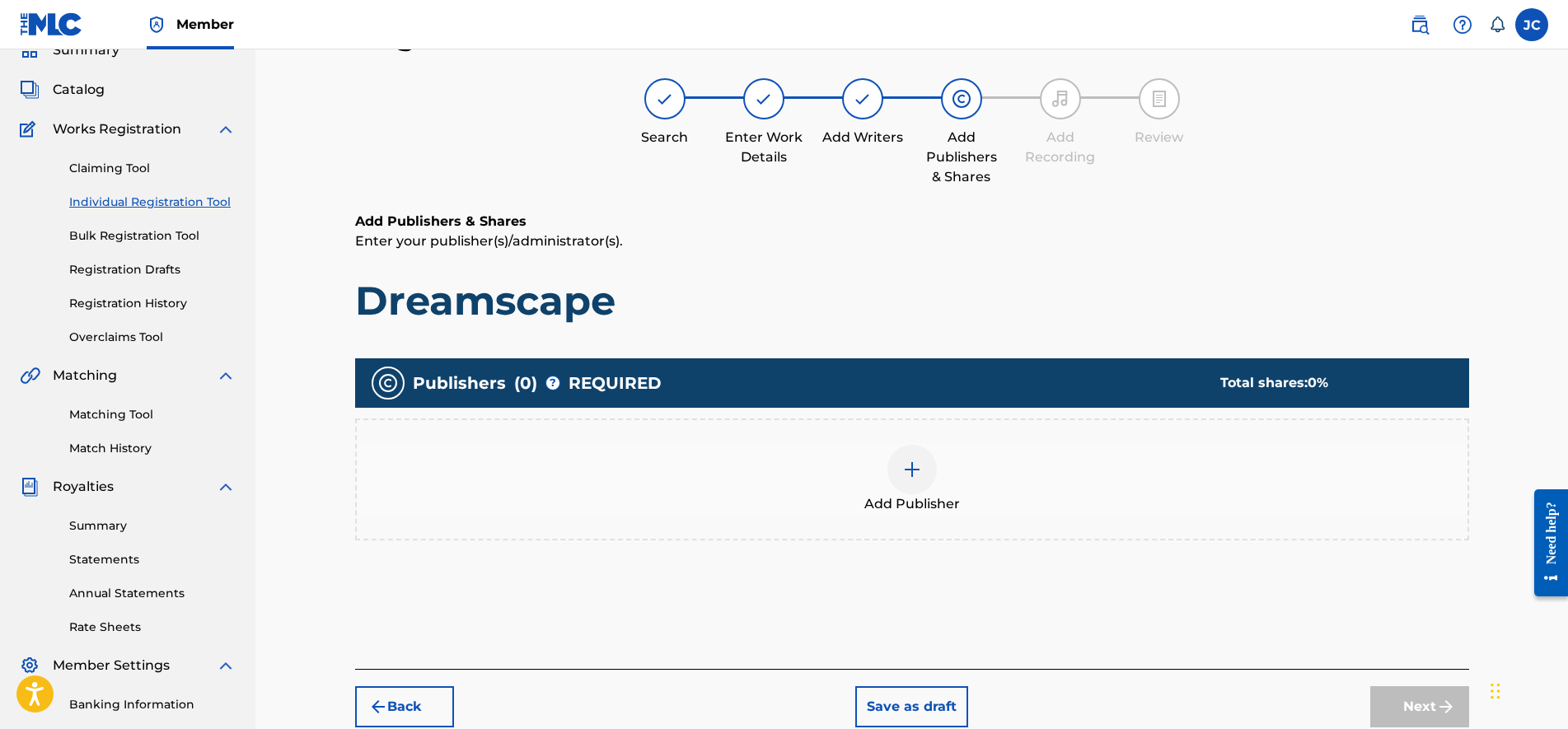
click at [905, 469] on img at bounding box center [912, 469] width 20 height 20
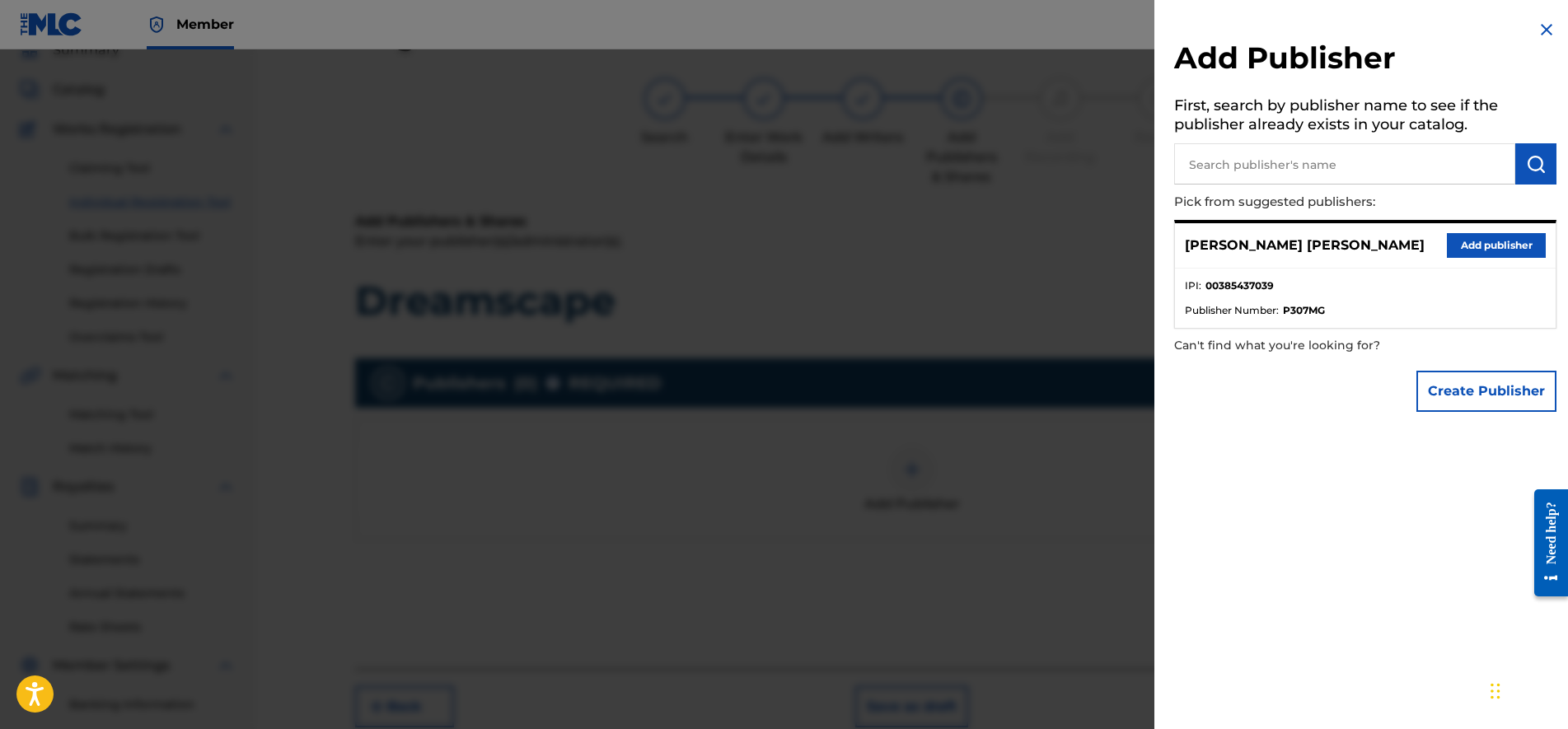
click at [1511, 241] on button "Add publisher" at bounding box center [1496, 245] width 99 height 25
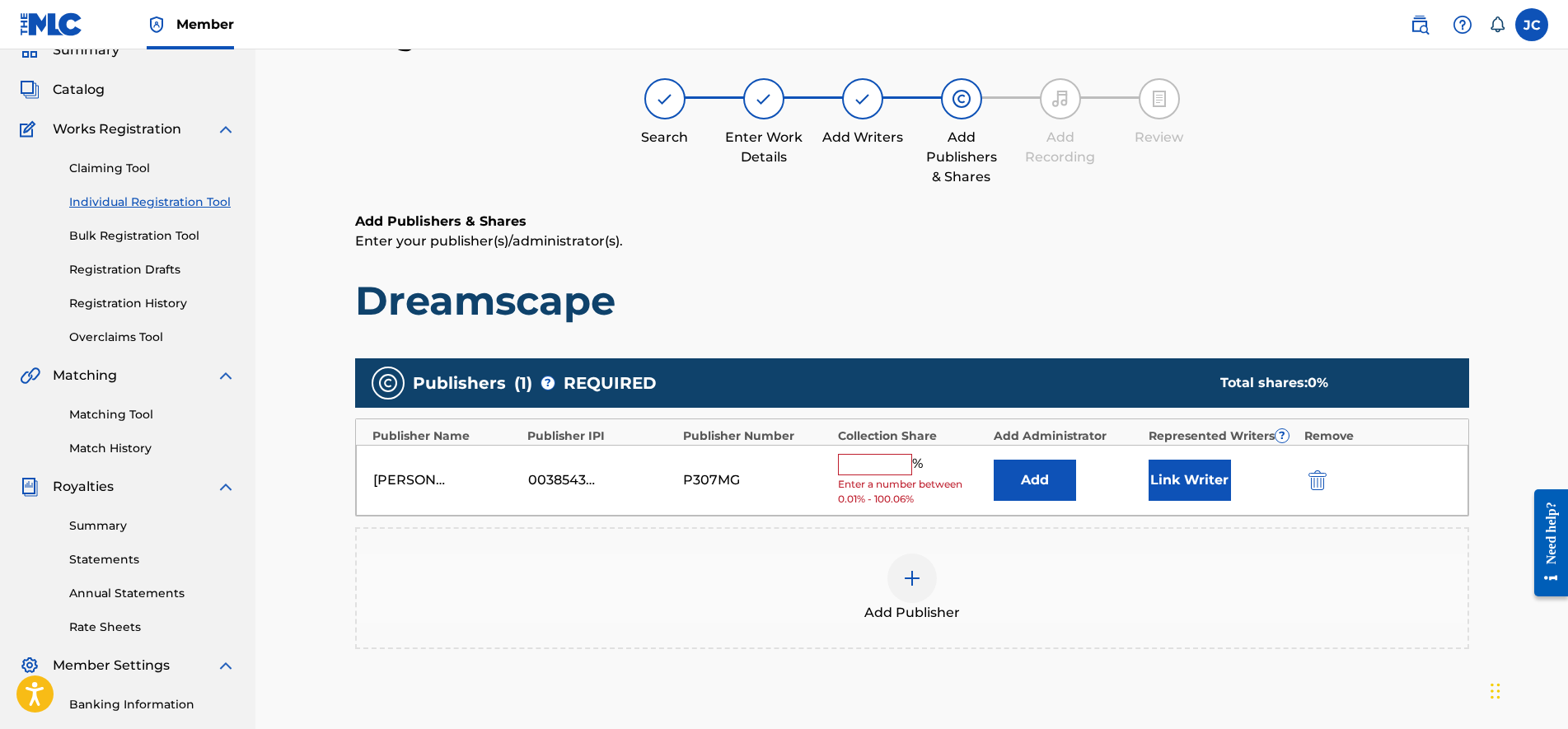
click at [864, 466] on input "text" at bounding box center [875, 465] width 74 height 22
type input "100"
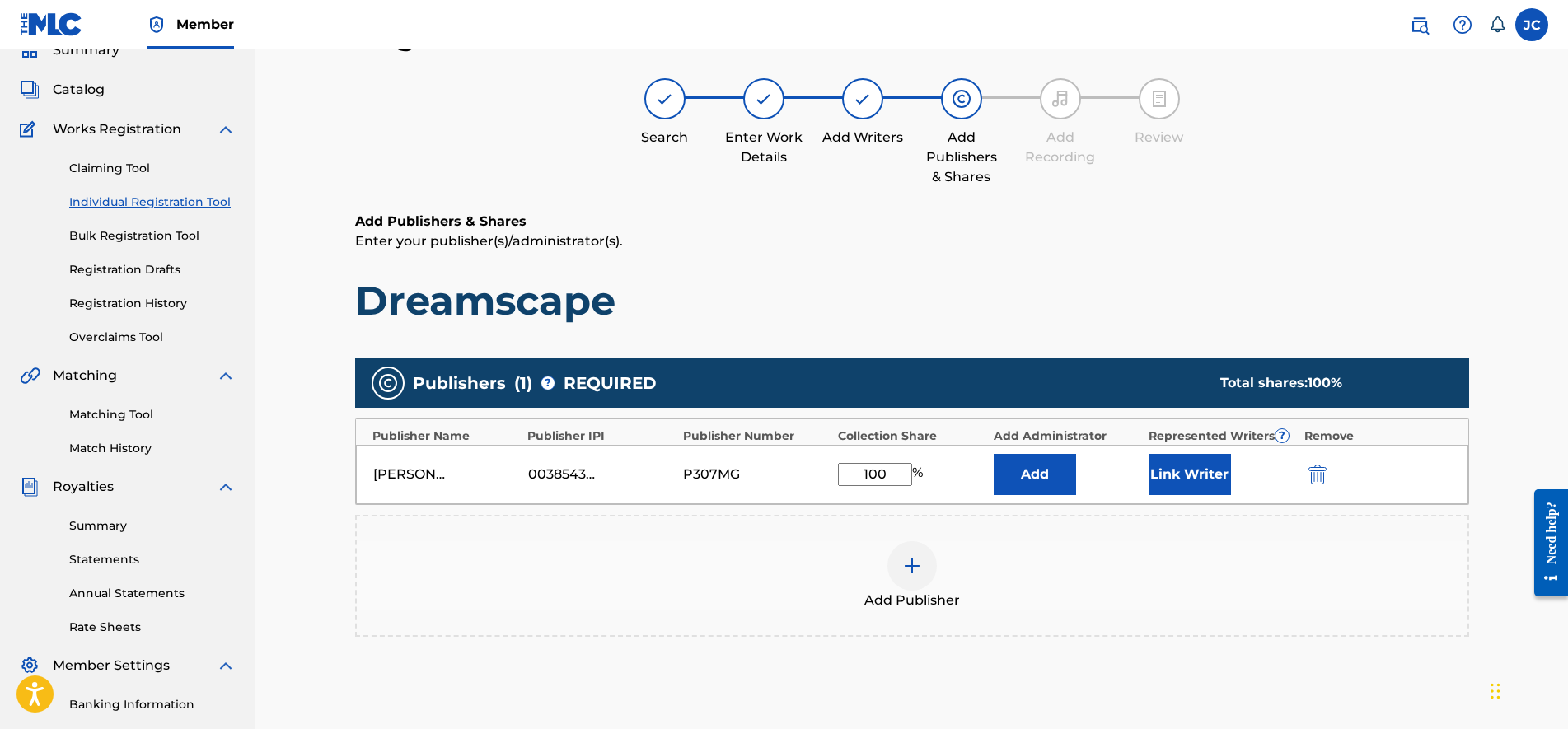
click at [1187, 471] on button "Link Writer" at bounding box center [1189, 475] width 82 height 42
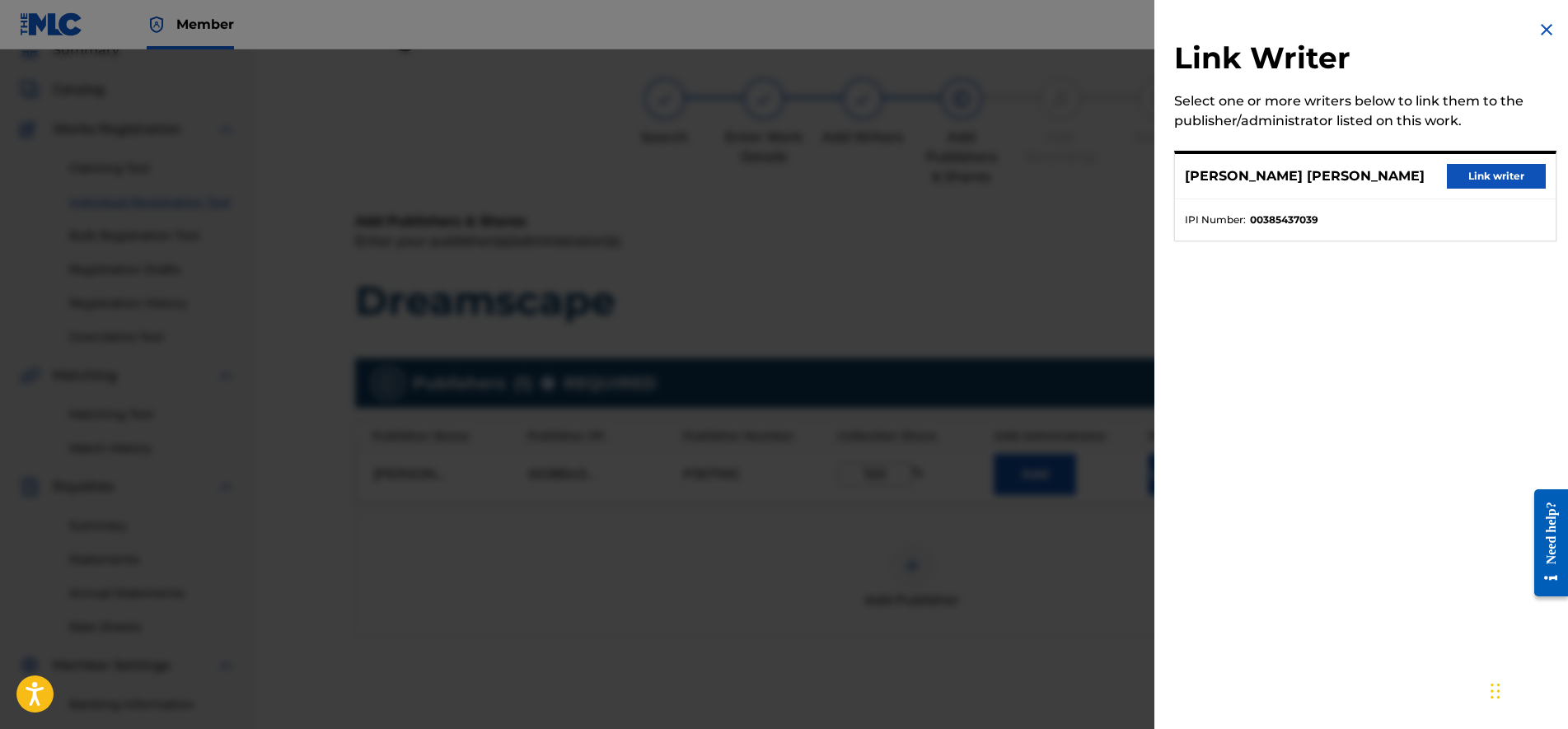
click at [1491, 171] on button "Link writer" at bounding box center [1496, 176] width 99 height 25
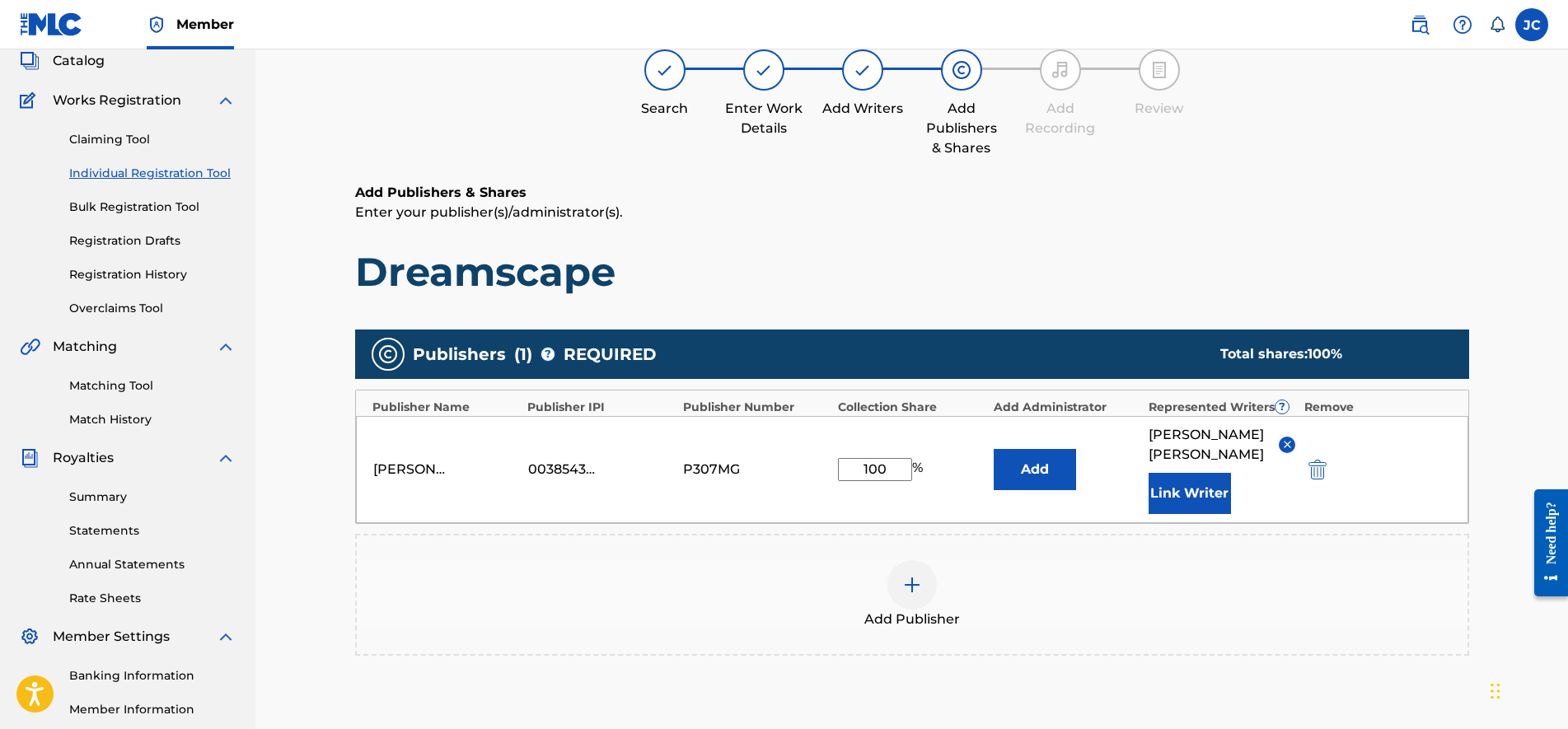
scroll to position [315, 0]
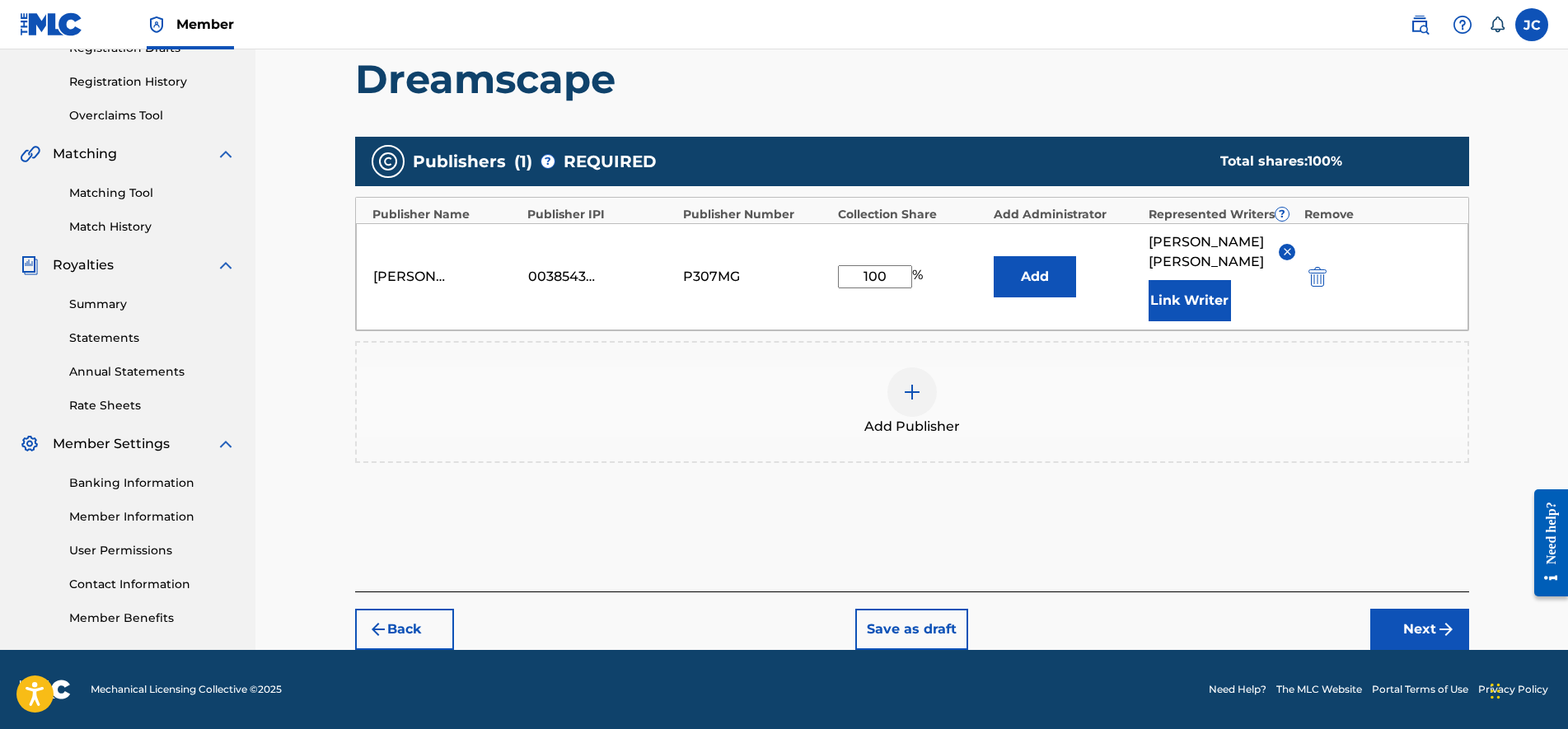
click at [1404, 622] on button "Next" at bounding box center [1420, 630] width 99 height 42
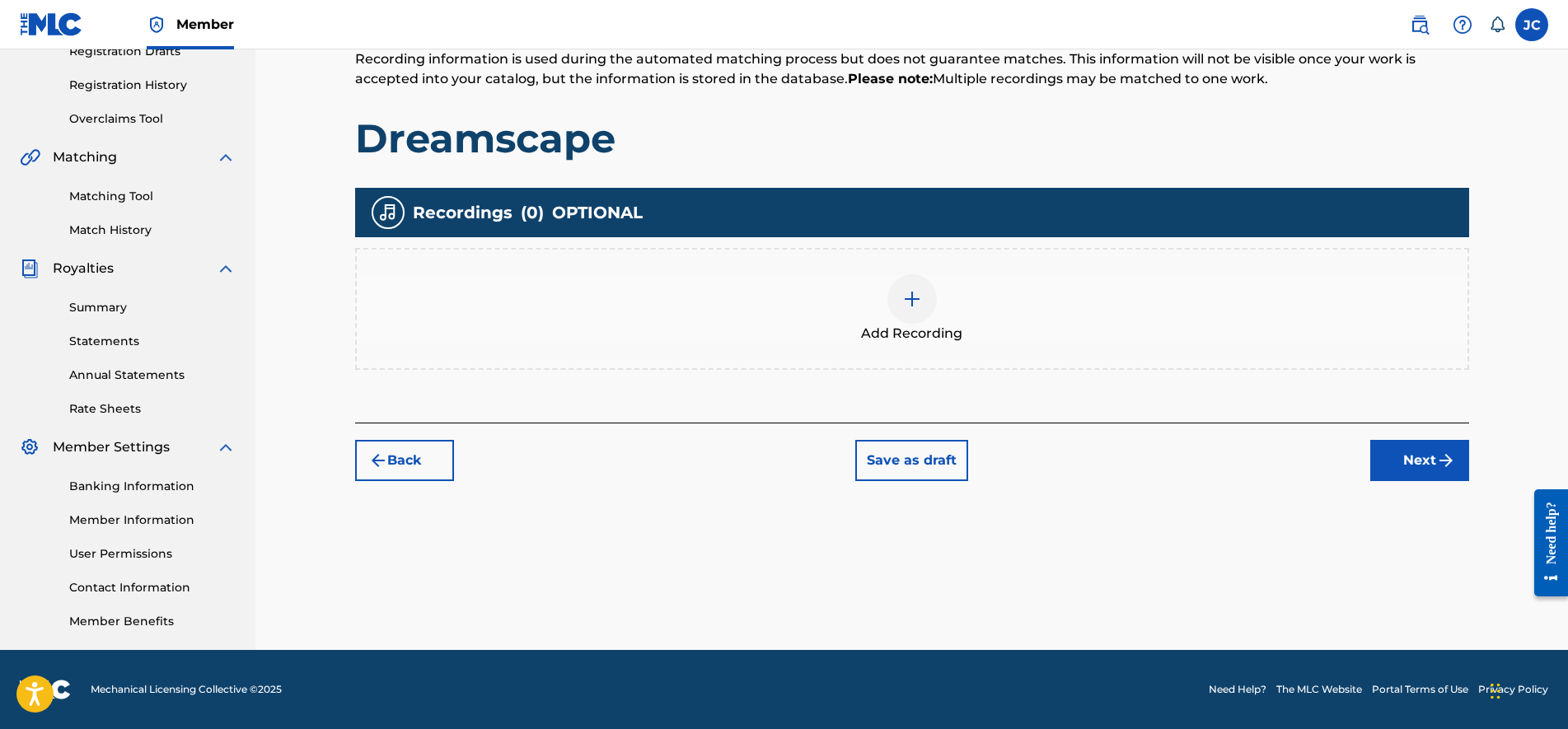
scroll to position [74, 0]
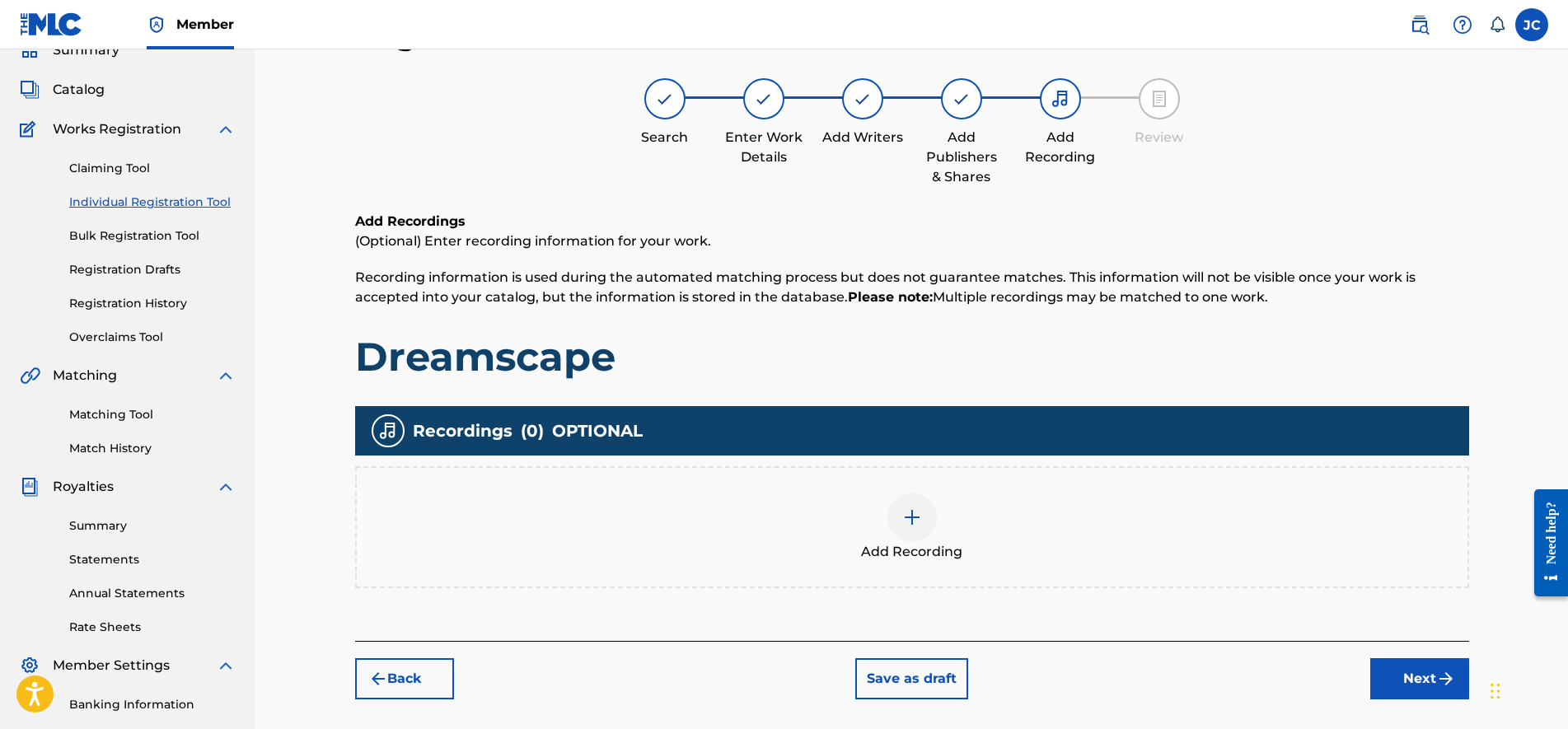
click at [915, 523] on img at bounding box center [912, 518] width 20 height 20
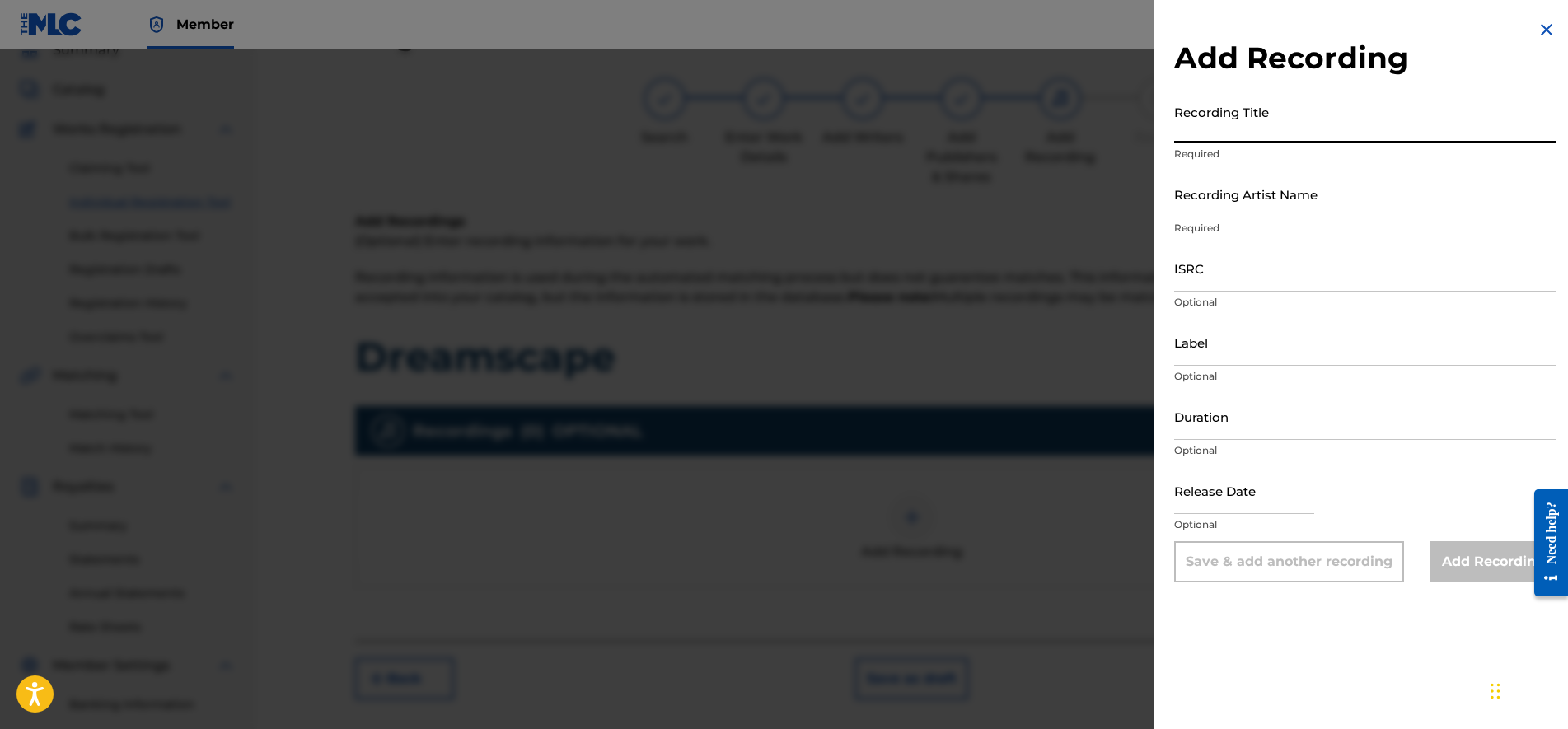
click at [1310, 125] on input "Recording Title" at bounding box center [1365, 120] width 382 height 47
type input "Dreamscape"
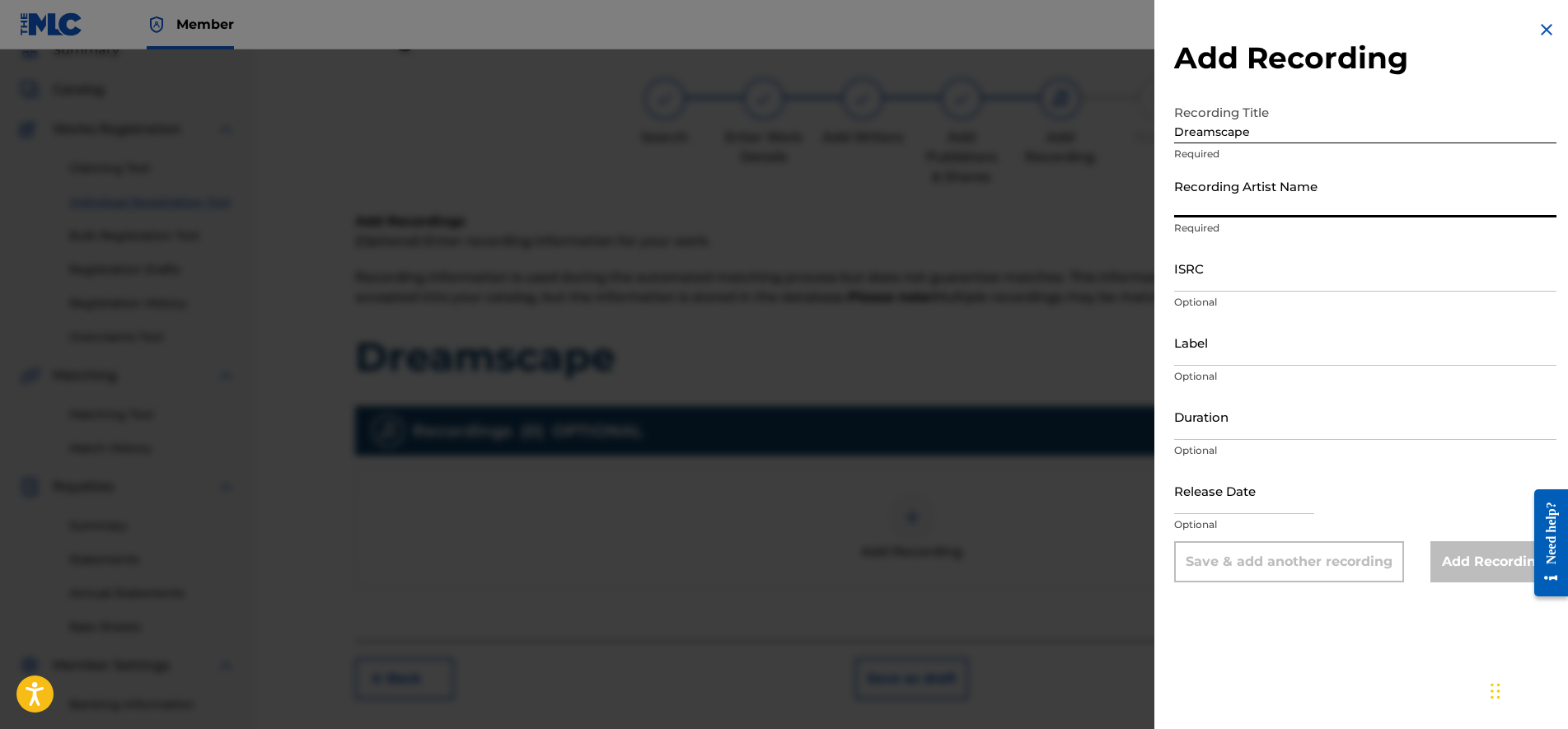
click at [1364, 197] on input "Recording Artist Name" at bounding box center [1365, 194] width 382 height 47
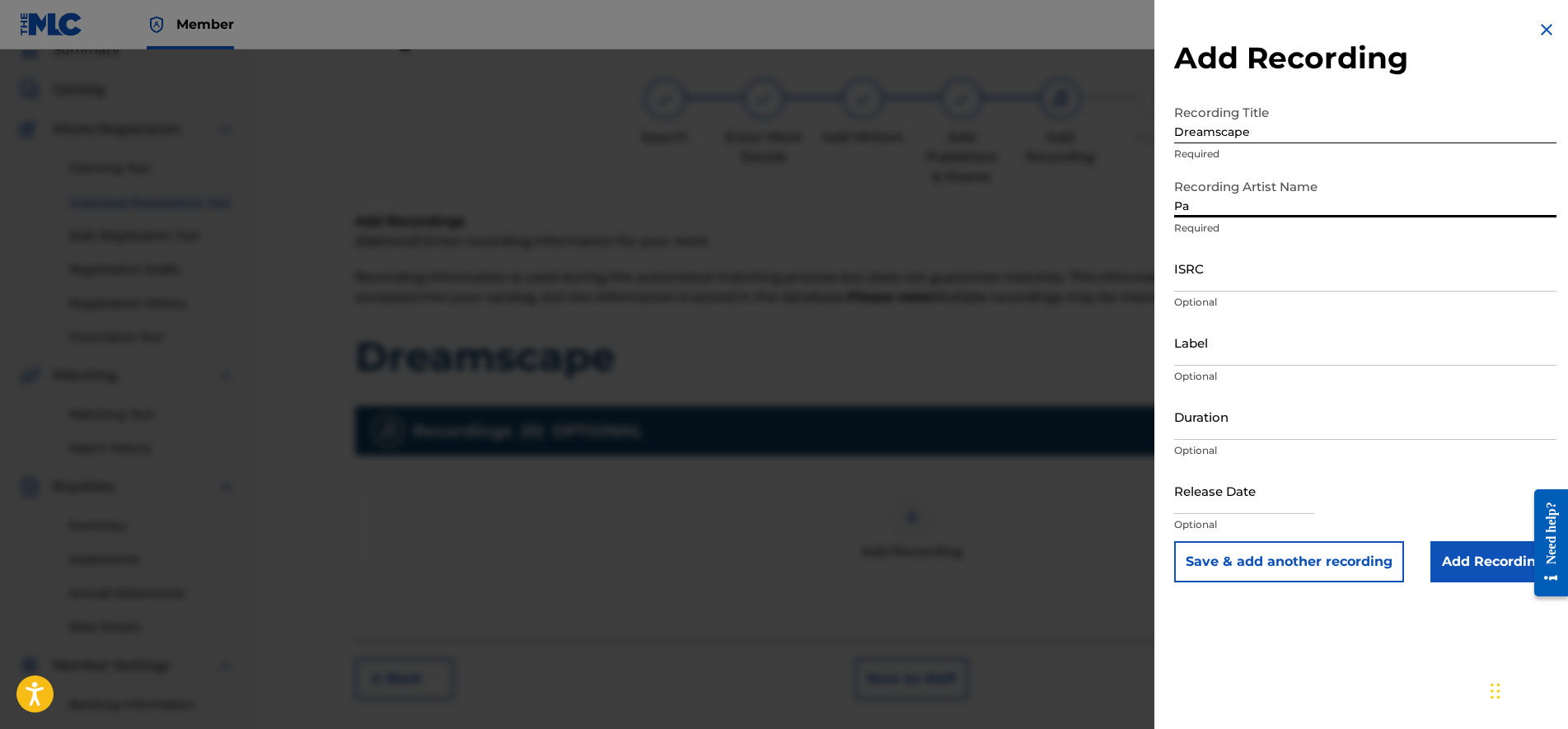
type input "P"
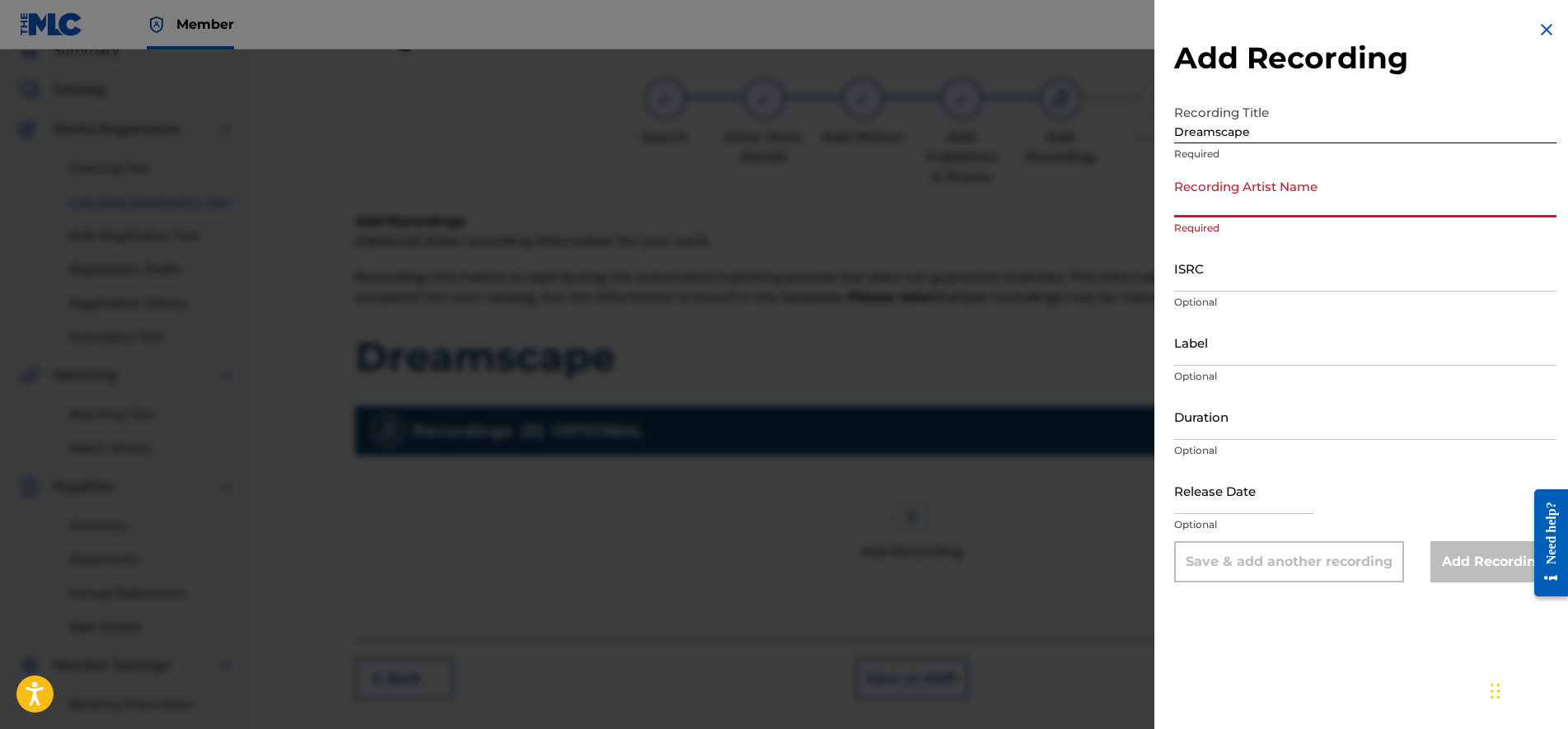
type input "p"
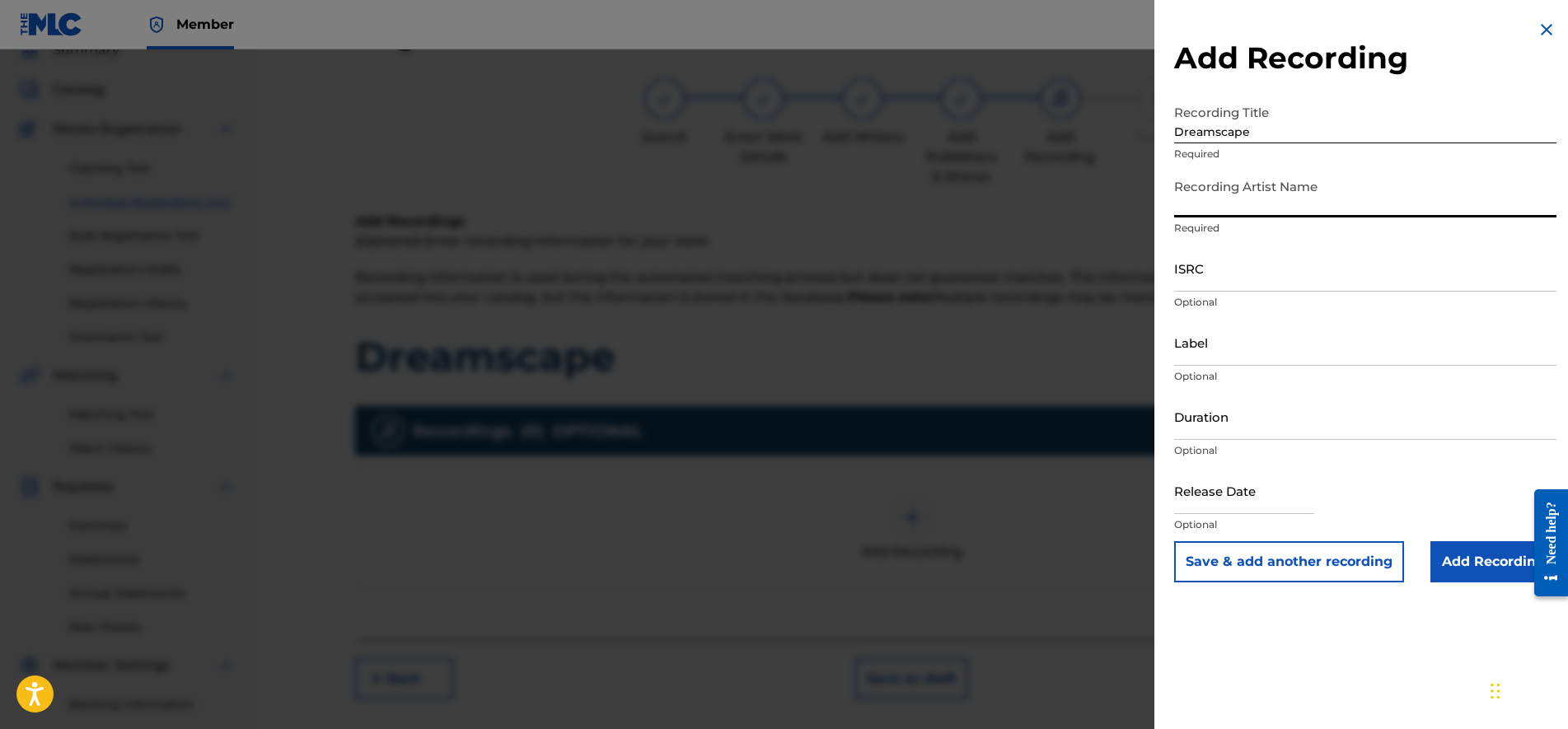
type input "P"
type input "Paper Planes Dreams"
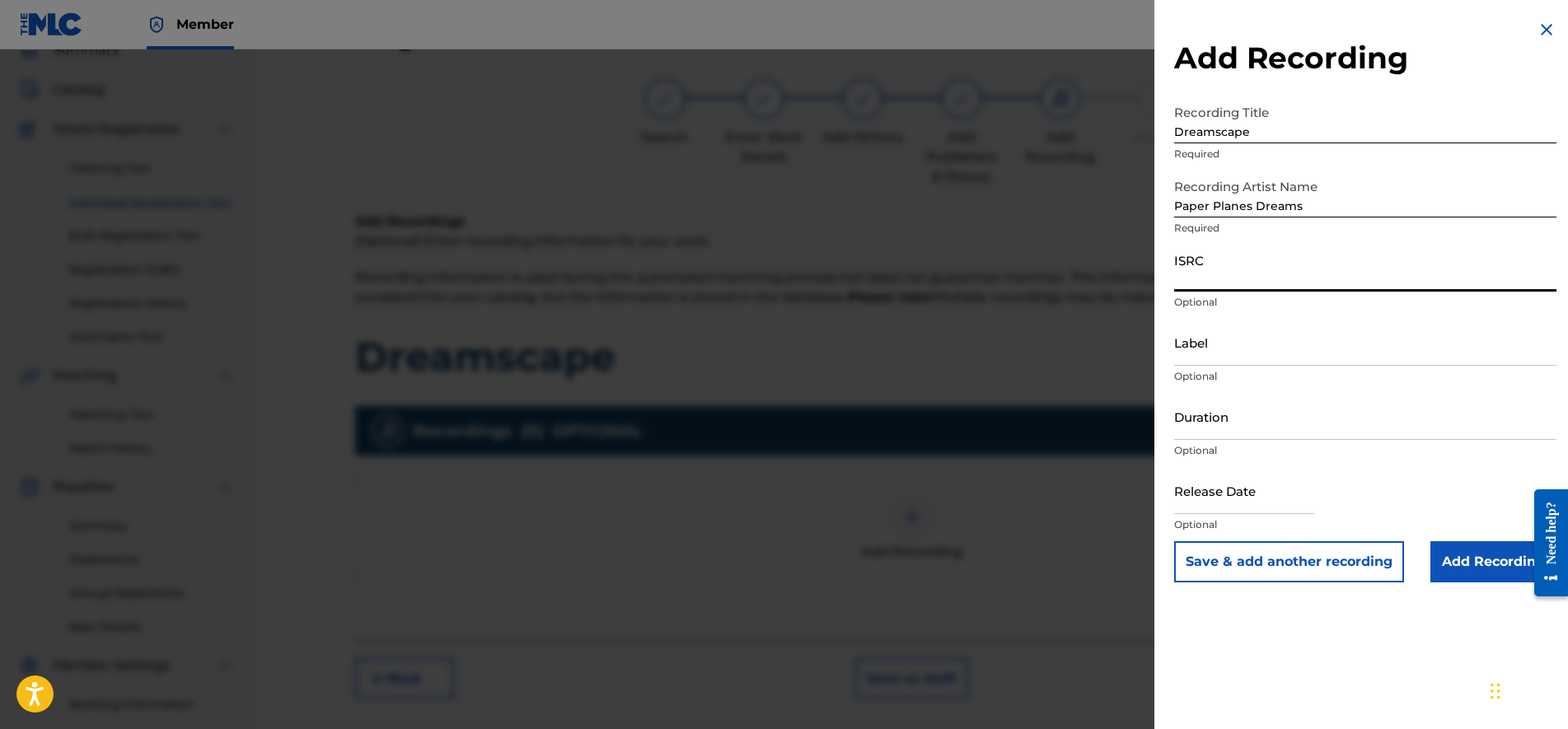
click at [1228, 272] on input "ISRC" at bounding box center [1365, 268] width 382 height 47
paste input "USLZJ2576596"
type input "USLZJ2576596"
click at [1268, 352] on input "Label" at bounding box center [1365, 342] width 382 height 47
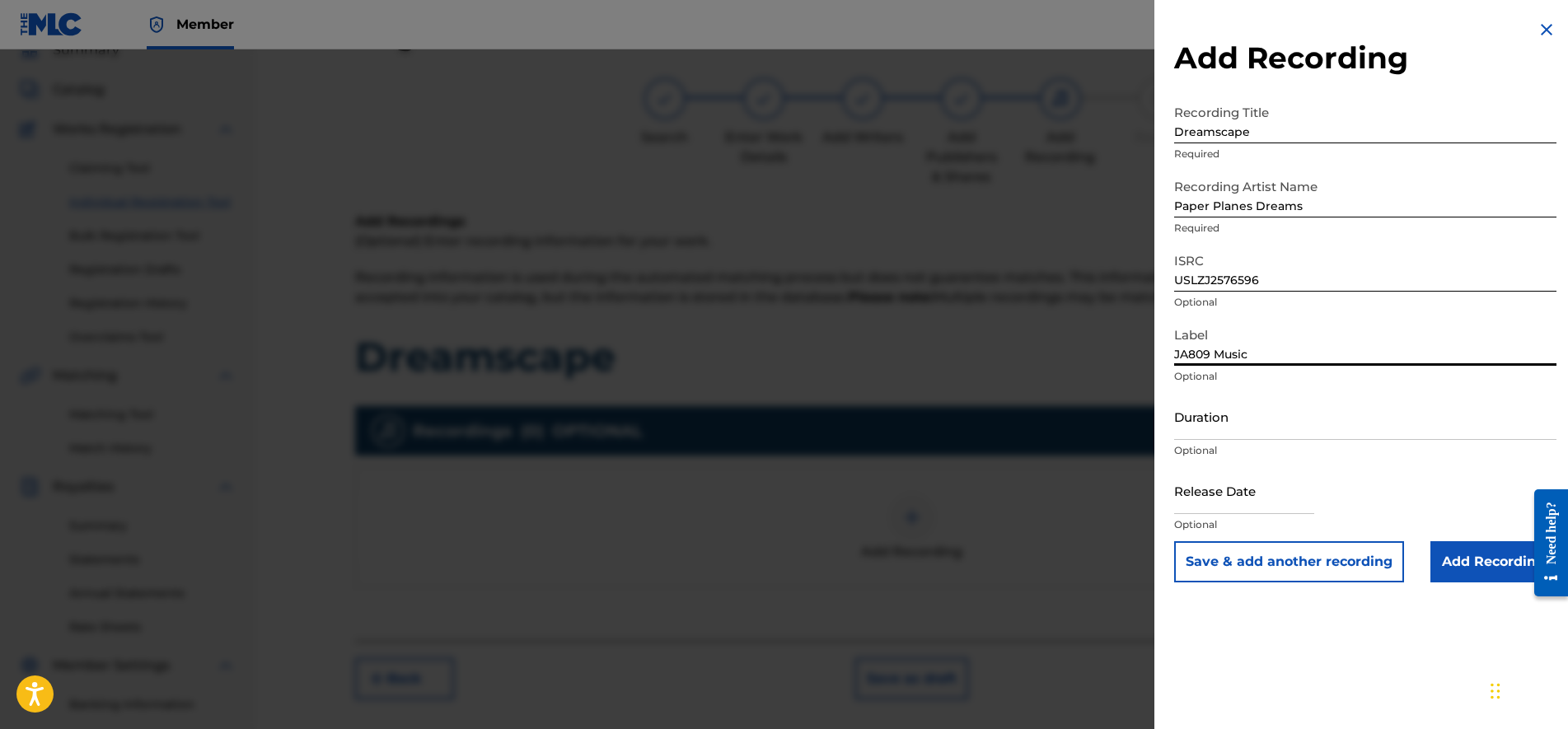
click at [1283, 320] on input "JA809 Music" at bounding box center [1365, 342] width 382 height 47
type input "JA809 Music"
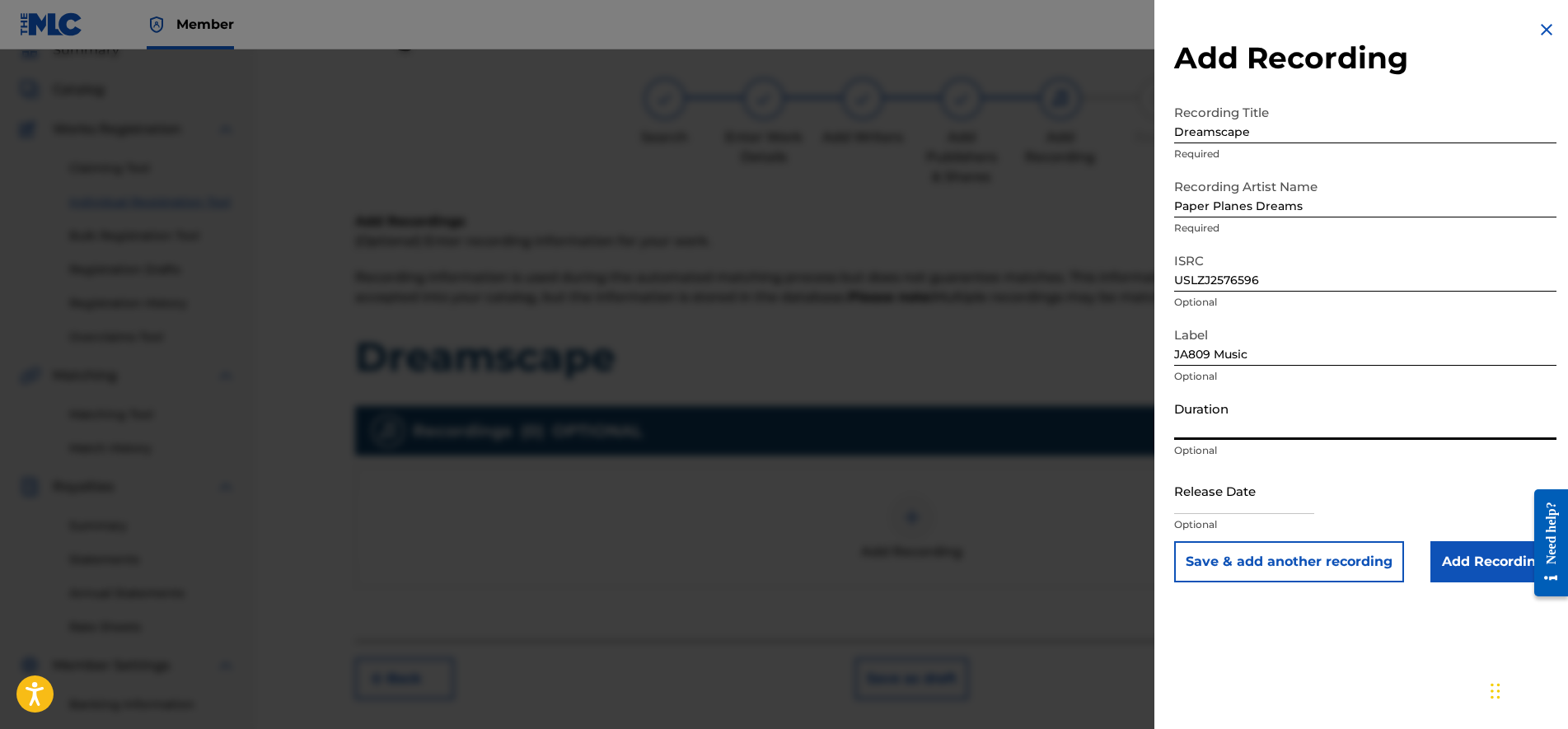
click at [1186, 423] on input "Duration" at bounding box center [1365, 416] width 382 height 47
type input "02:43"
click at [1268, 497] on input "text" at bounding box center [1244, 490] width 140 height 47
select select "7"
select select "2025"
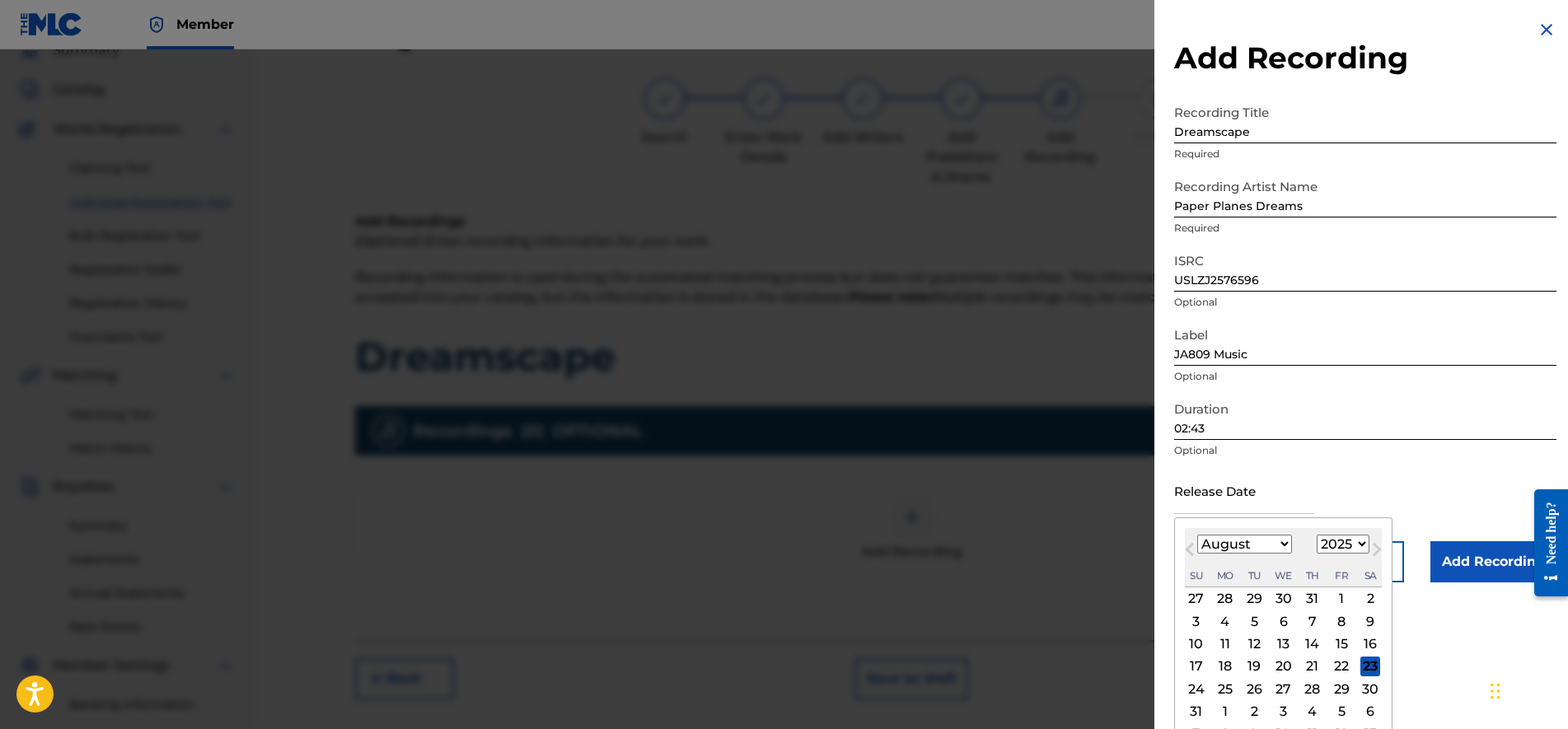
click at [1258, 553] on div "January February March April May June July August September October November De…" at bounding box center [1245, 545] width 95 height 20
click at [1244, 546] on select "January February March April May June July August September October November De…" at bounding box center [1245, 544] width 95 height 19
select select "1"
click at [1198, 535] on select "January February March April May June July August September October November De…" at bounding box center [1245, 544] width 95 height 19
click at [1343, 637] on div "14" at bounding box center [1342, 644] width 20 height 20
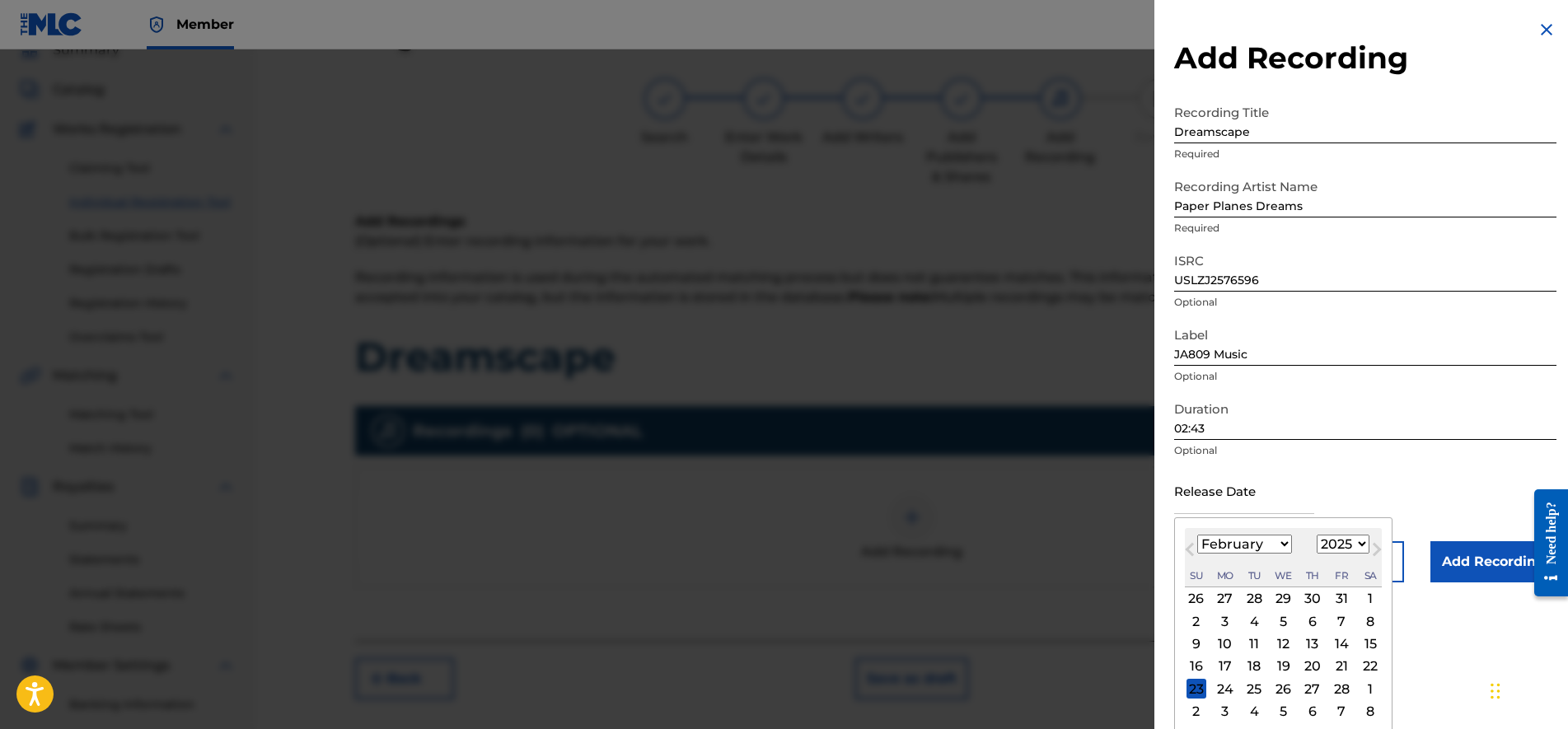
type input "[DATE]"
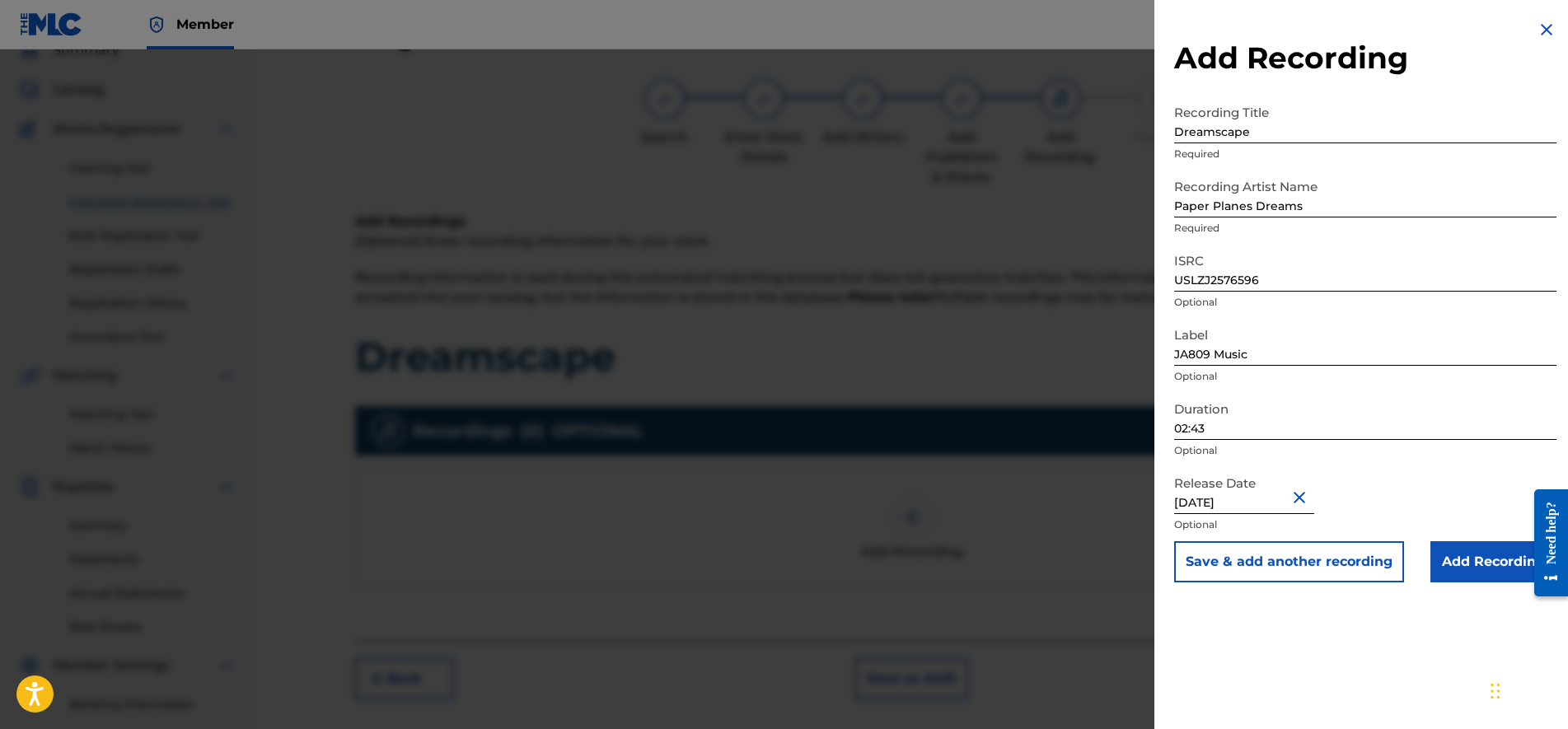
click at [1467, 569] on input "Add Recording" at bounding box center [1493, 562] width 126 height 42
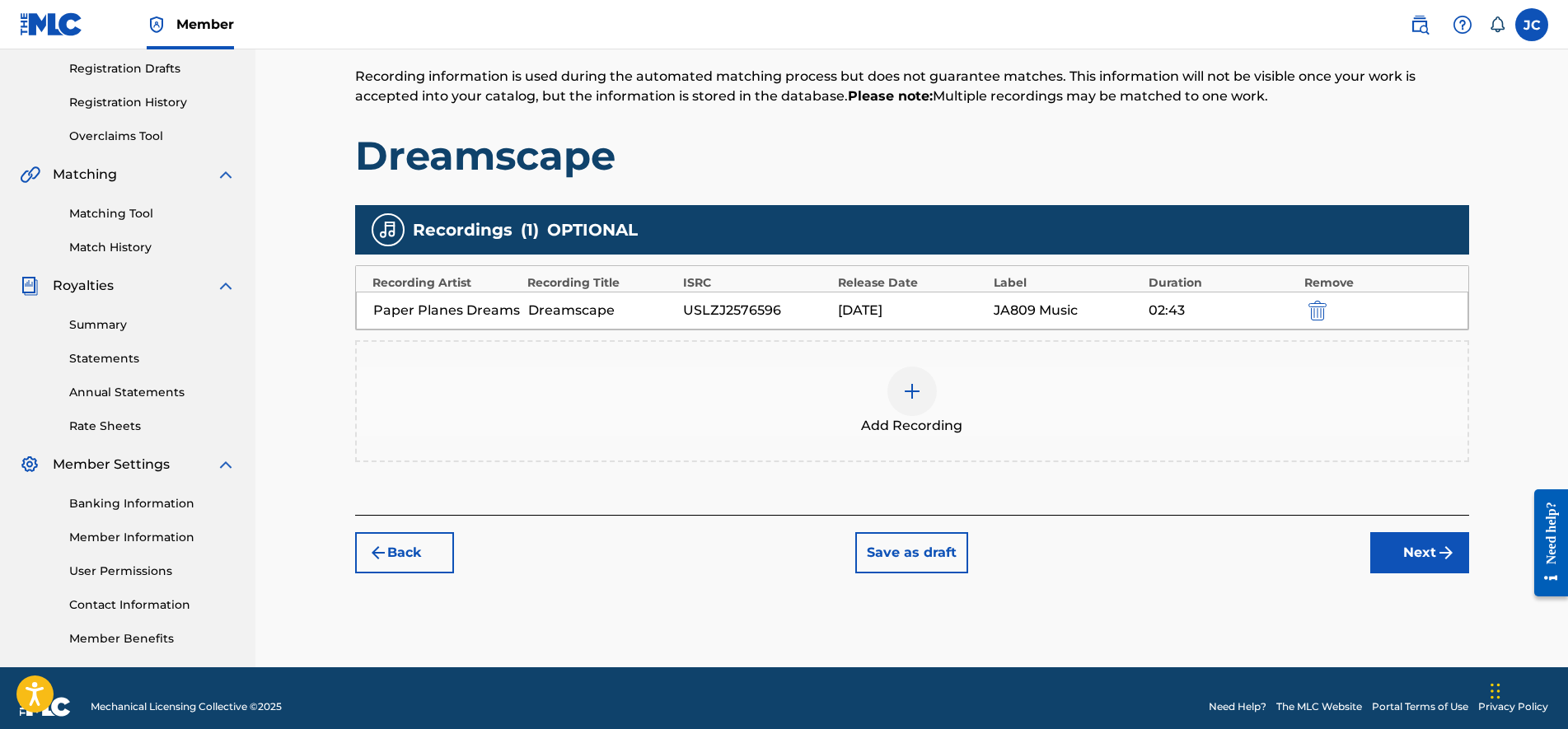
drag, startPoint x: 1035, startPoint y: 357, endPoint x: 1035, endPoint y: 414, distance: 57.0
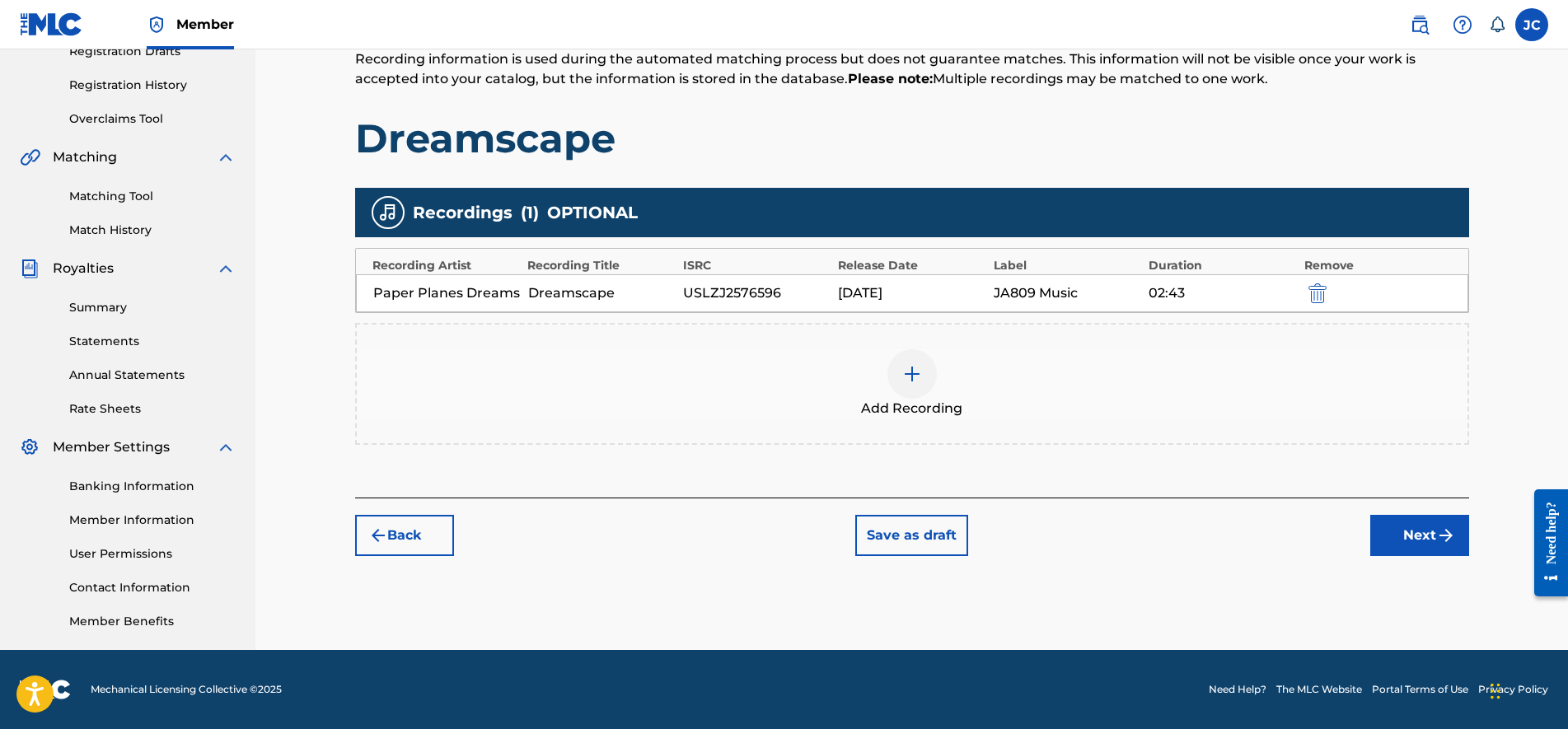
click at [1375, 525] on button "Next" at bounding box center [1420, 536] width 99 height 42
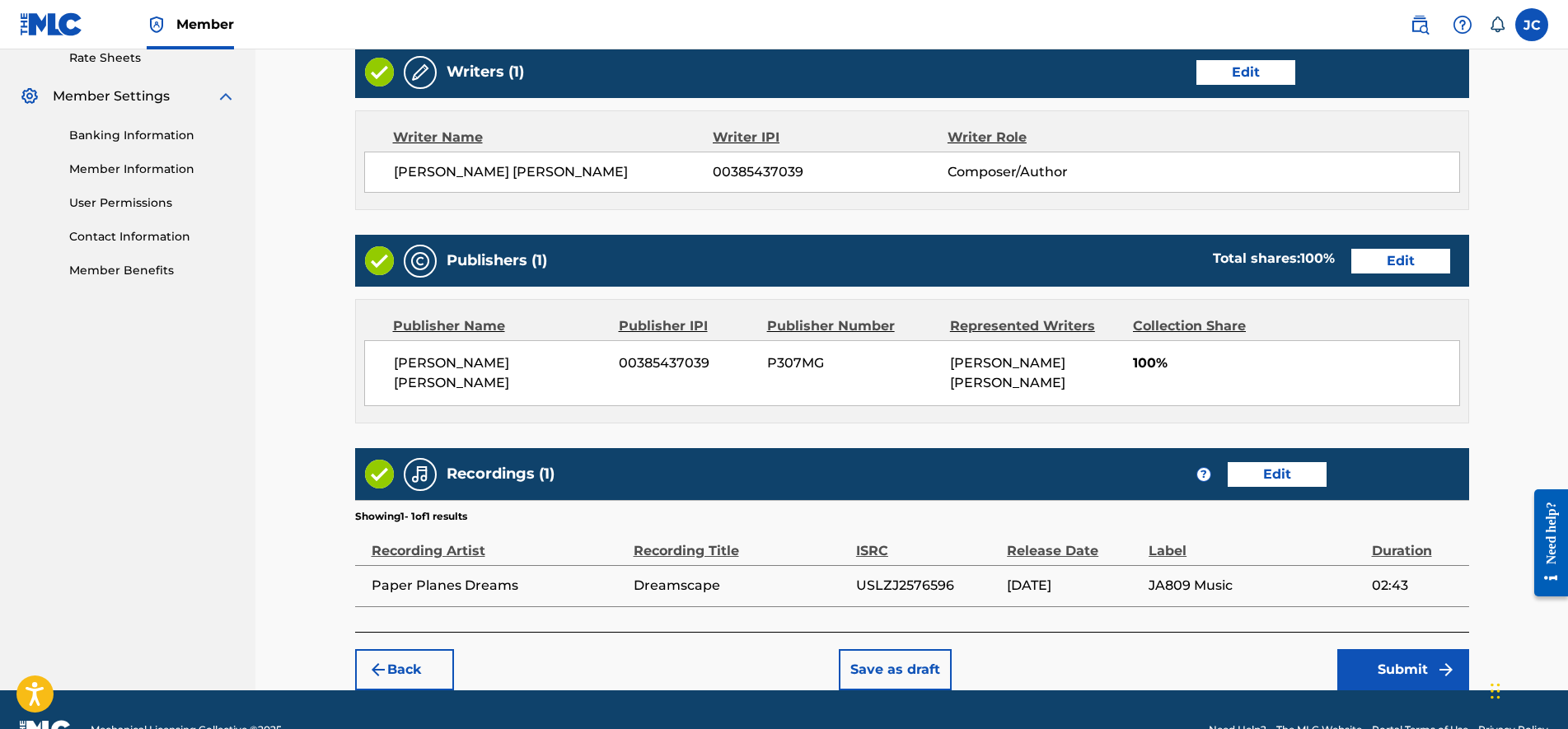
scroll to position [678, 0]
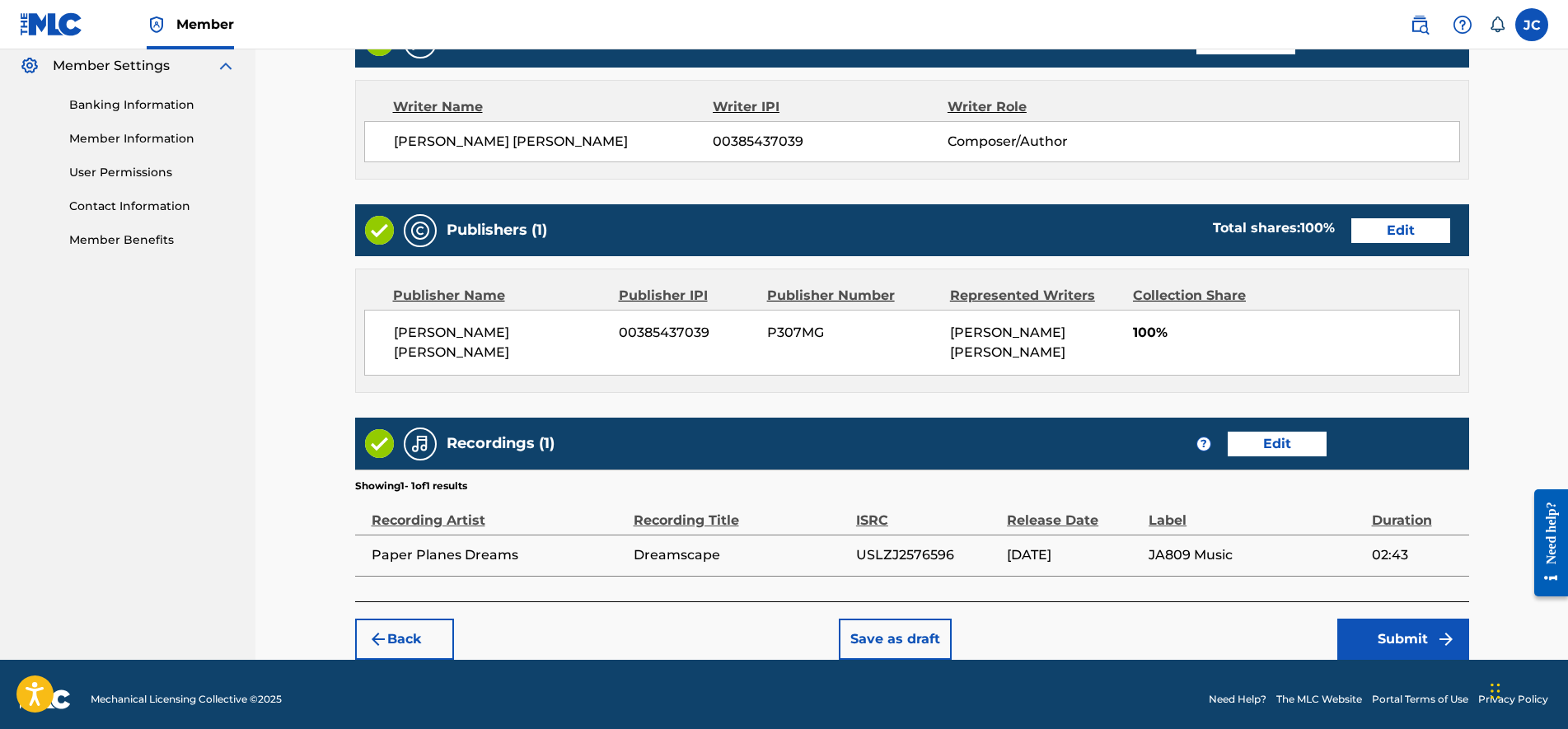
drag, startPoint x: 855, startPoint y: 315, endPoint x: 851, endPoint y: 360, distance: 45.2
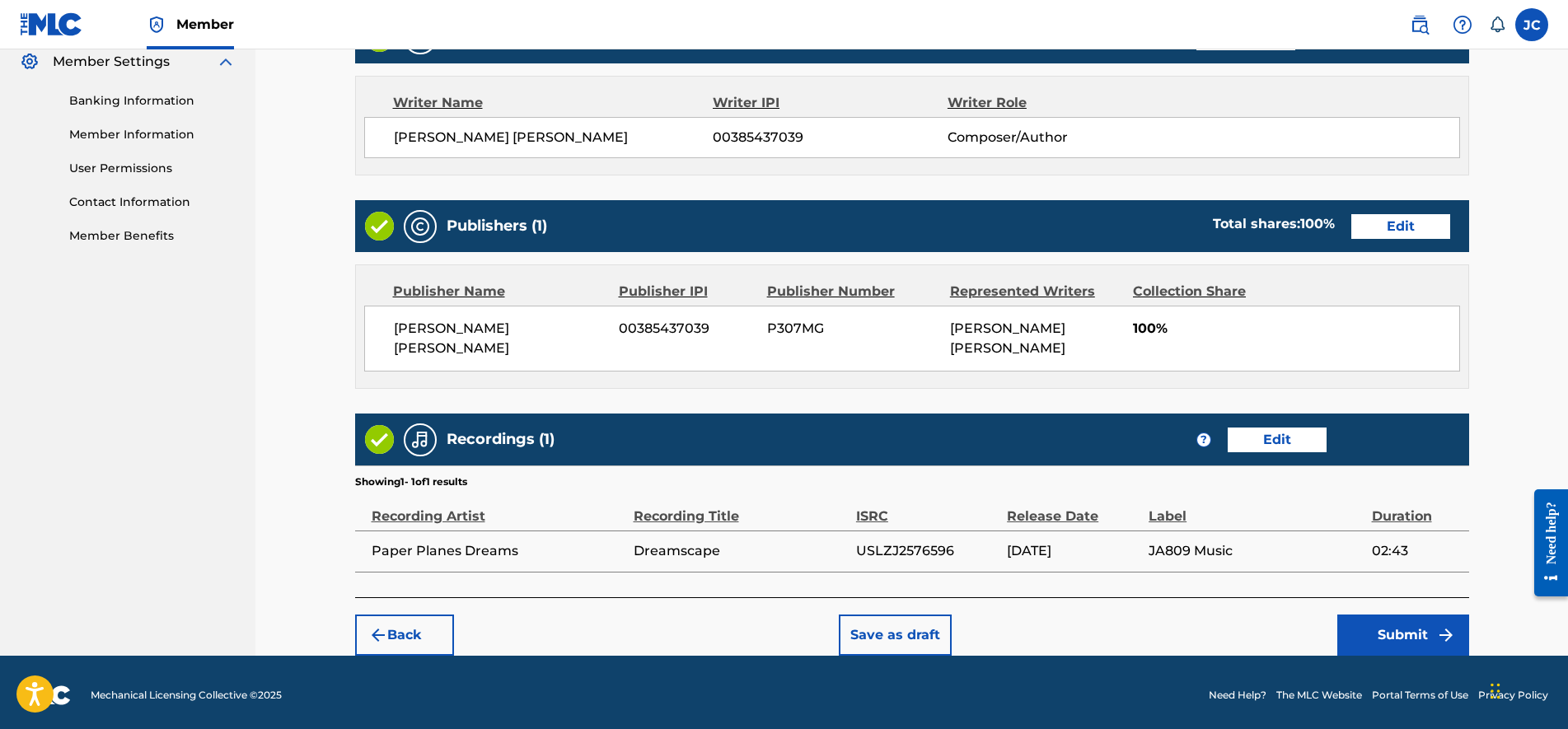
click at [1372, 632] on button "Submit" at bounding box center [1403, 636] width 131 height 42
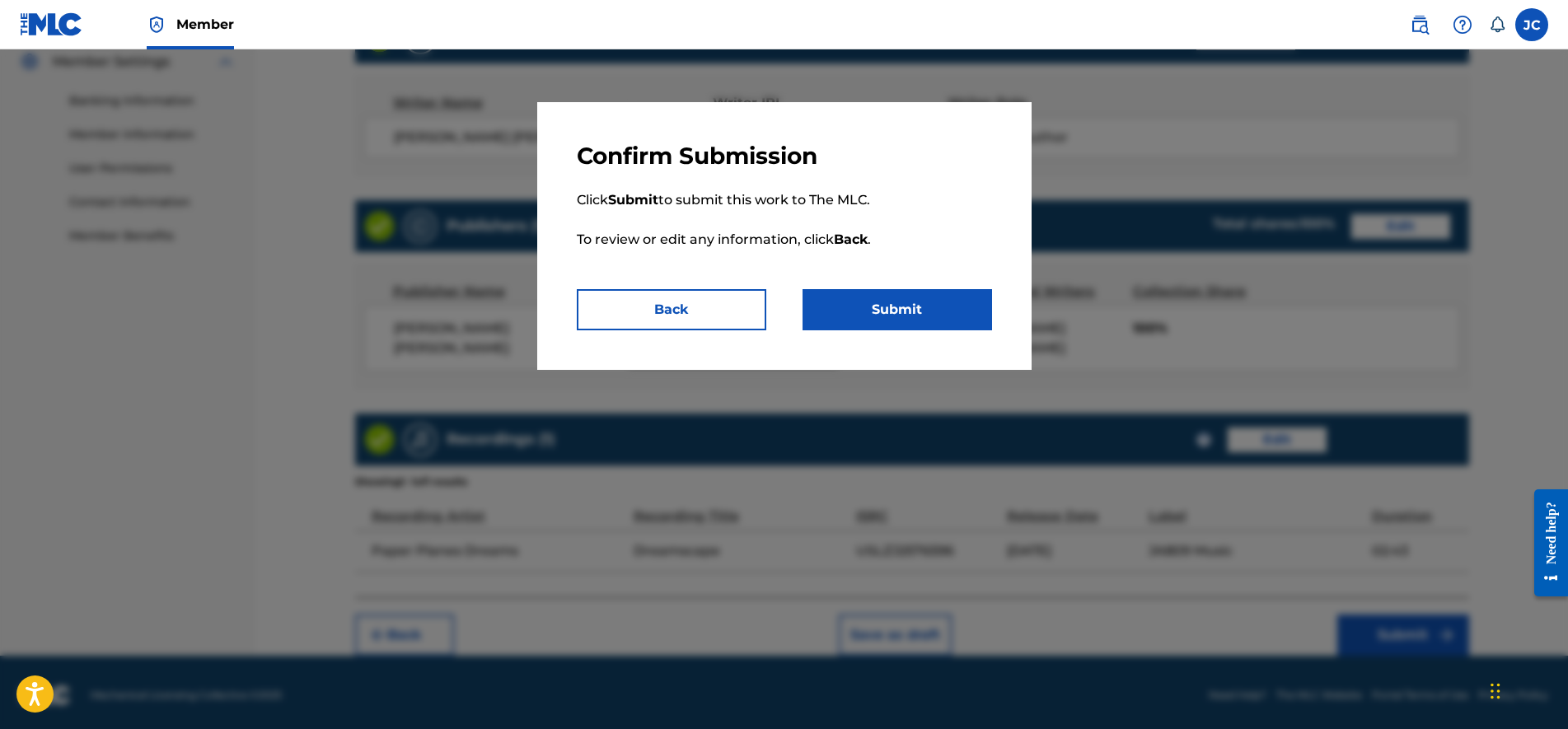
click at [912, 311] on button "Submit" at bounding box center [897, 310] width 190 height 42
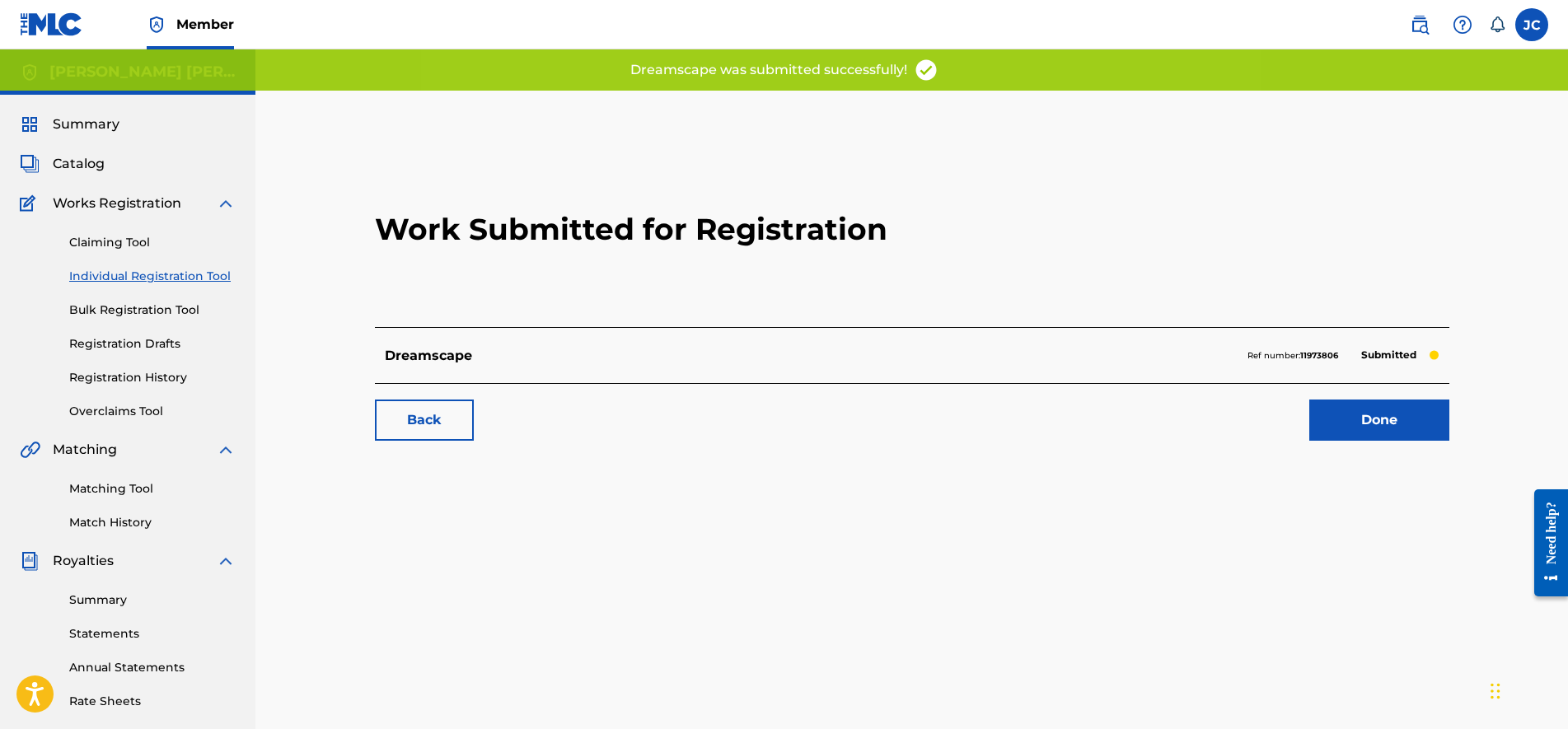
click at [1346, 420] on link "Done" at bounding box center [1379, 420] width 140 height 42
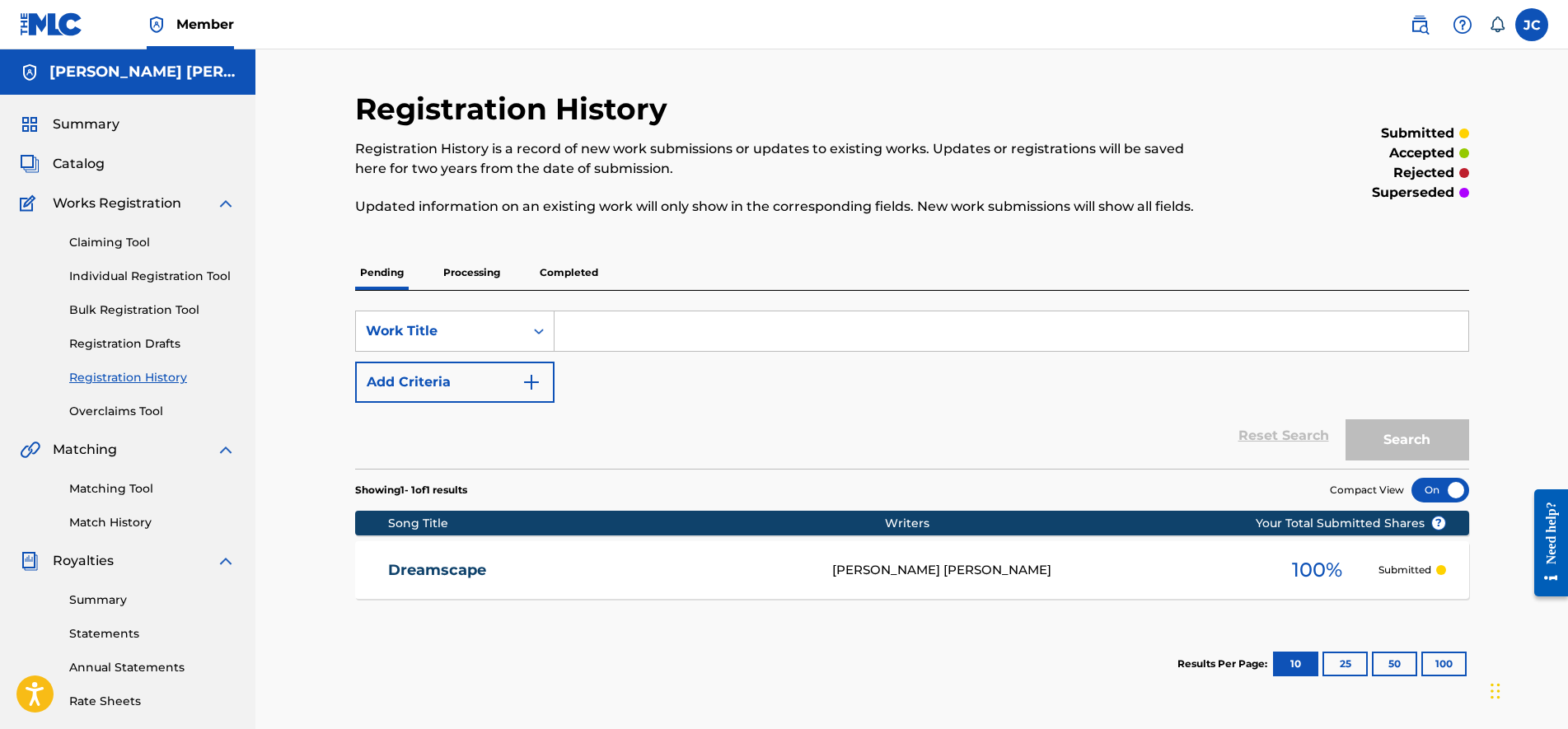
click at [143, 490] on link "Matching Tool" at bounding box center [152, 488] width 166 height 17
